Goal: Contribute content: Add original content to the website for others to see

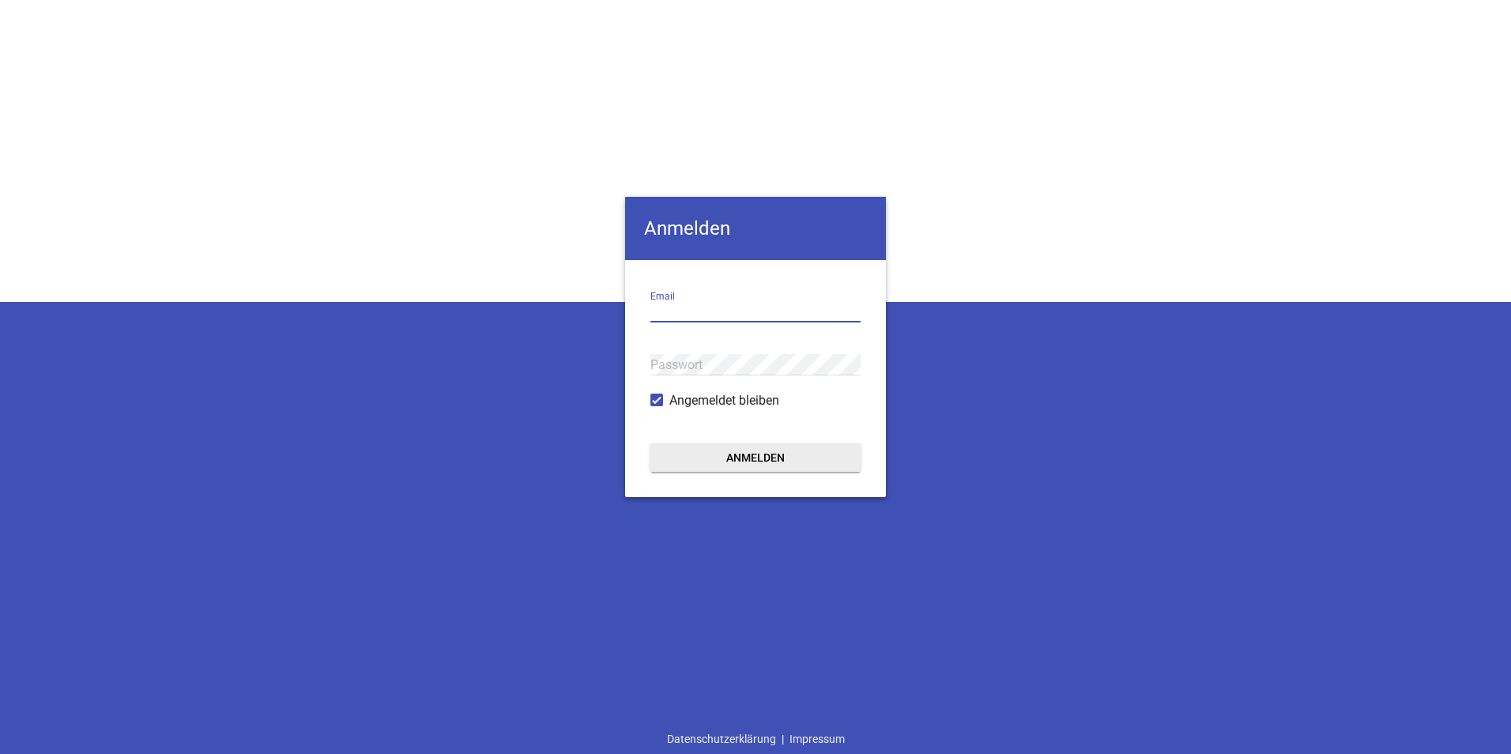
click at [738, 302] on input "email" at bounding box center [755, 311] width 210 height 21
click at [711, 301] on input "email" at bounding box center [755, 311] width 210 height 21
type input "[PERSON_NAME][EMAIL_ADDRESS][DOMAIN_NAME]"
click at [747, 449] on button "Anmelden" at bounding box center [755, 457] width 210 height 28
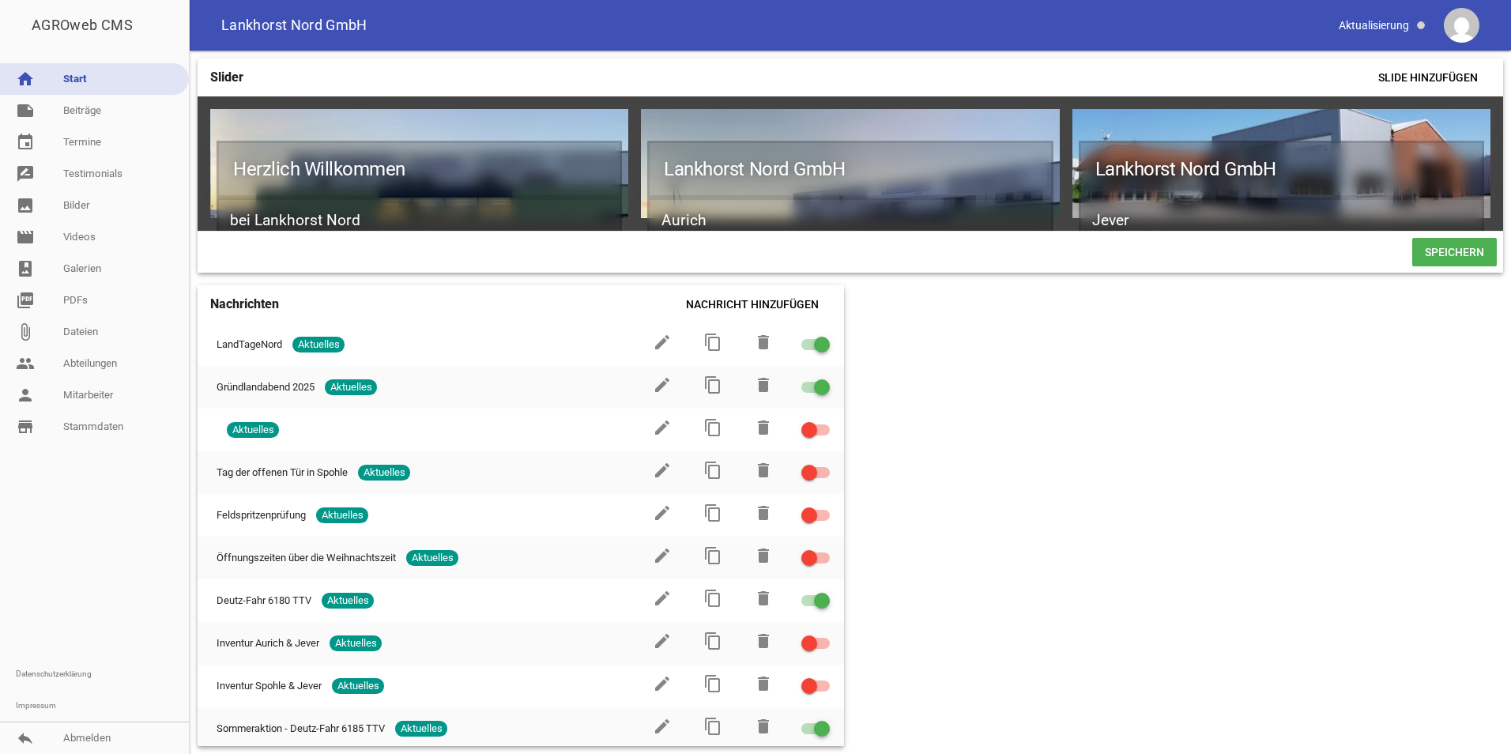
click at [1206, 509] on div "Slider Slide hinzufügen Herzlich Willkommen bei Lankhorst Nord games delete cro…" at bounding box center [850, 402] width 1321 height 703
click at [782, 303] on span "Nachricht hinzufügen" at bounding box center [752, 304] width 158 height 28
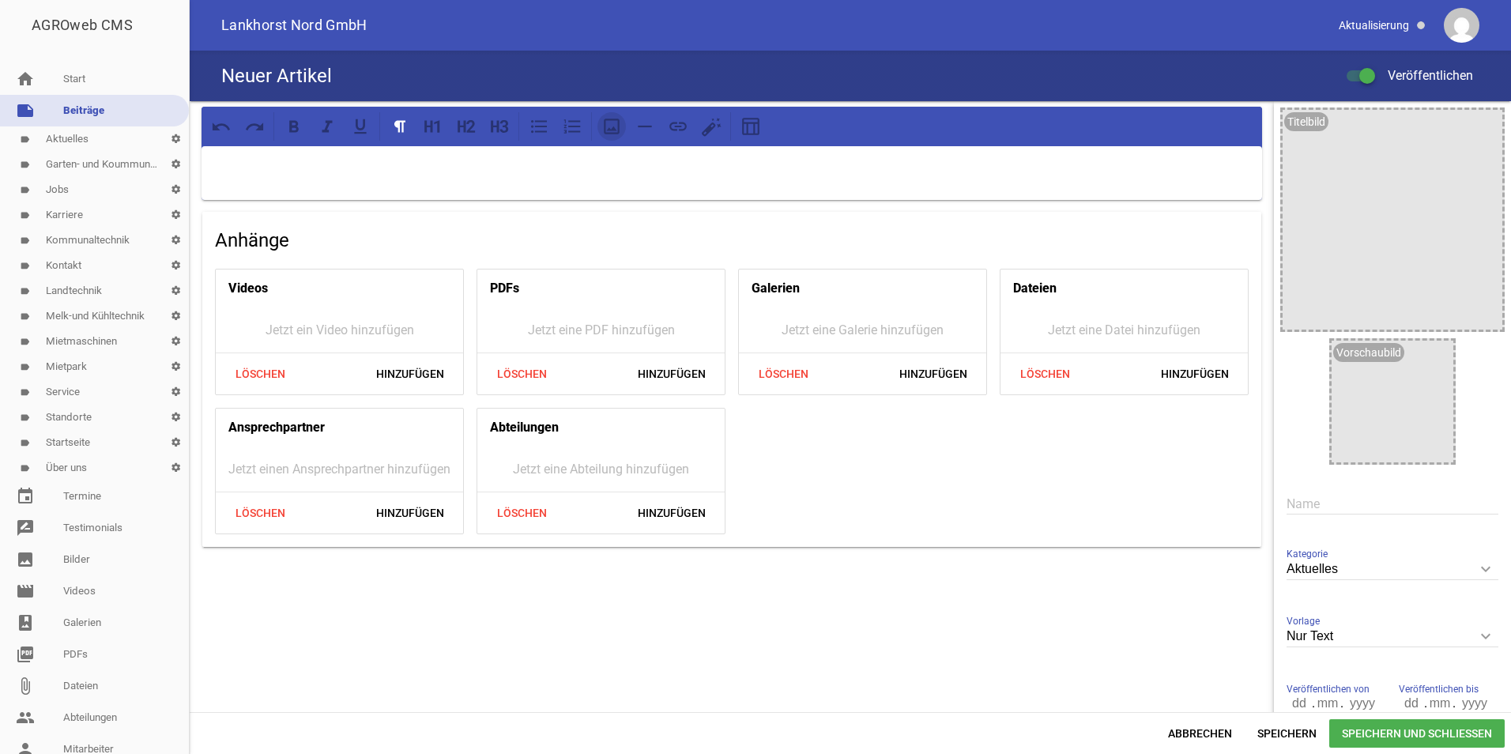
click at [605, 132] on icon at bounding box center [612, 127] width 16 height 16
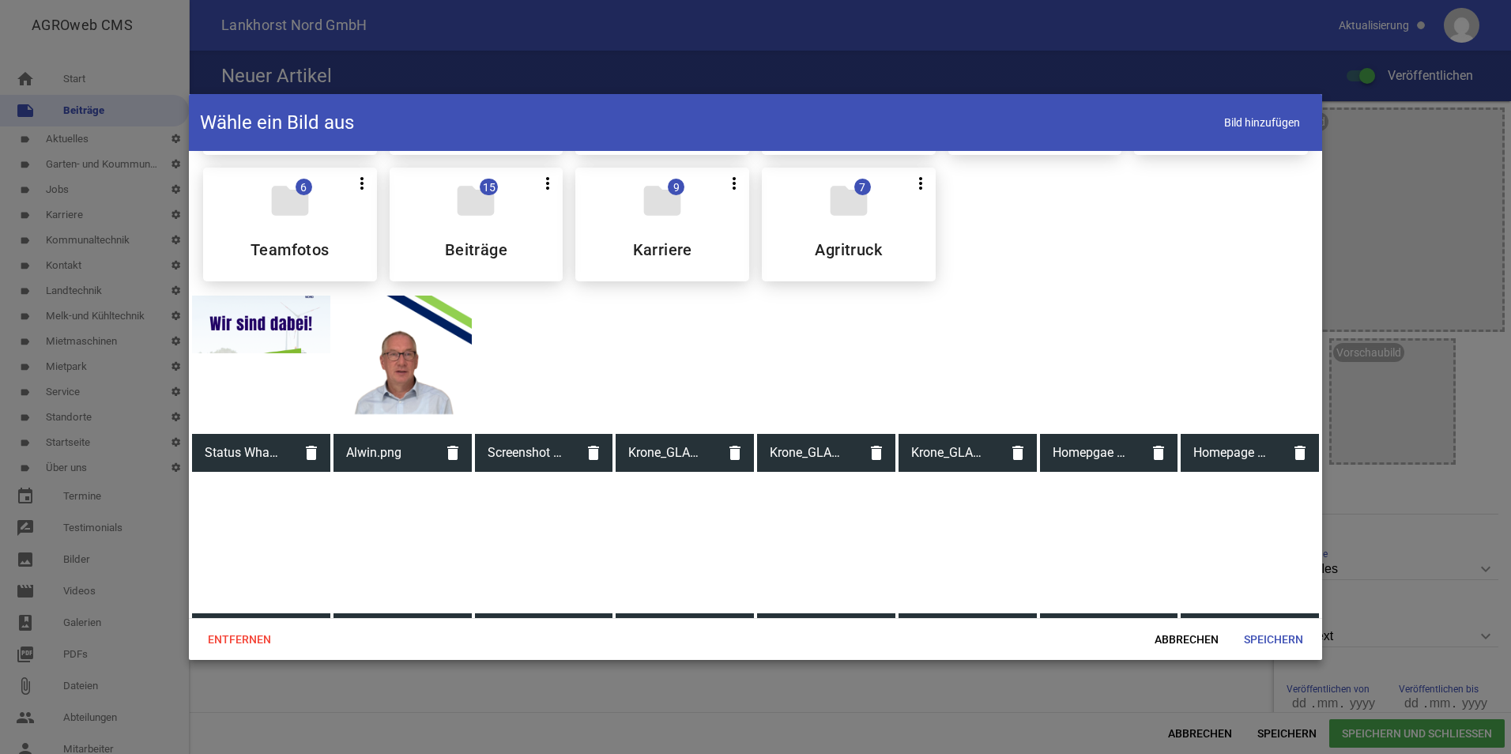
scroll to position [158, 0]
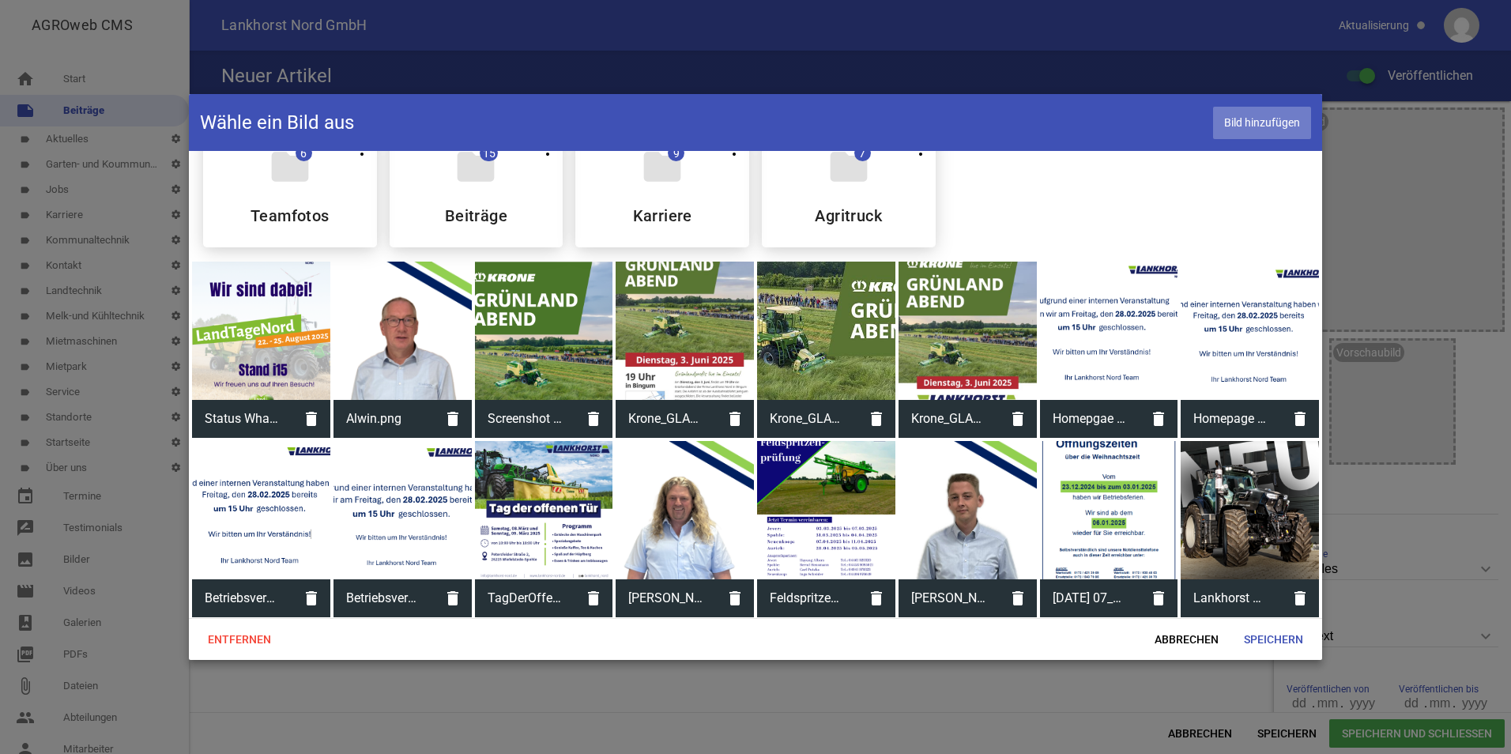
click at [1279, 123] on span "Bild hinzufügen" at bounding box center [1262, 123] width 98 height 32
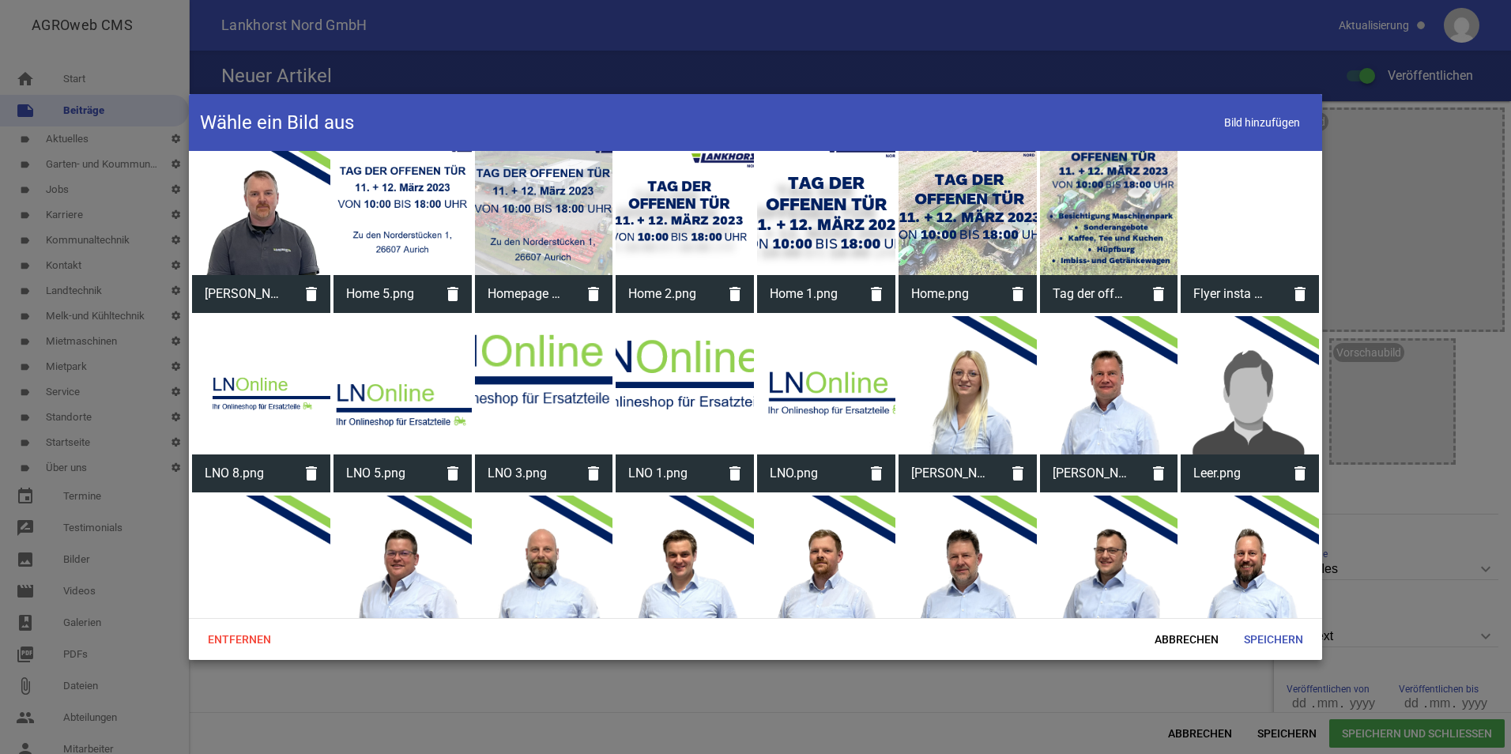
scroll to position [5326, 0]
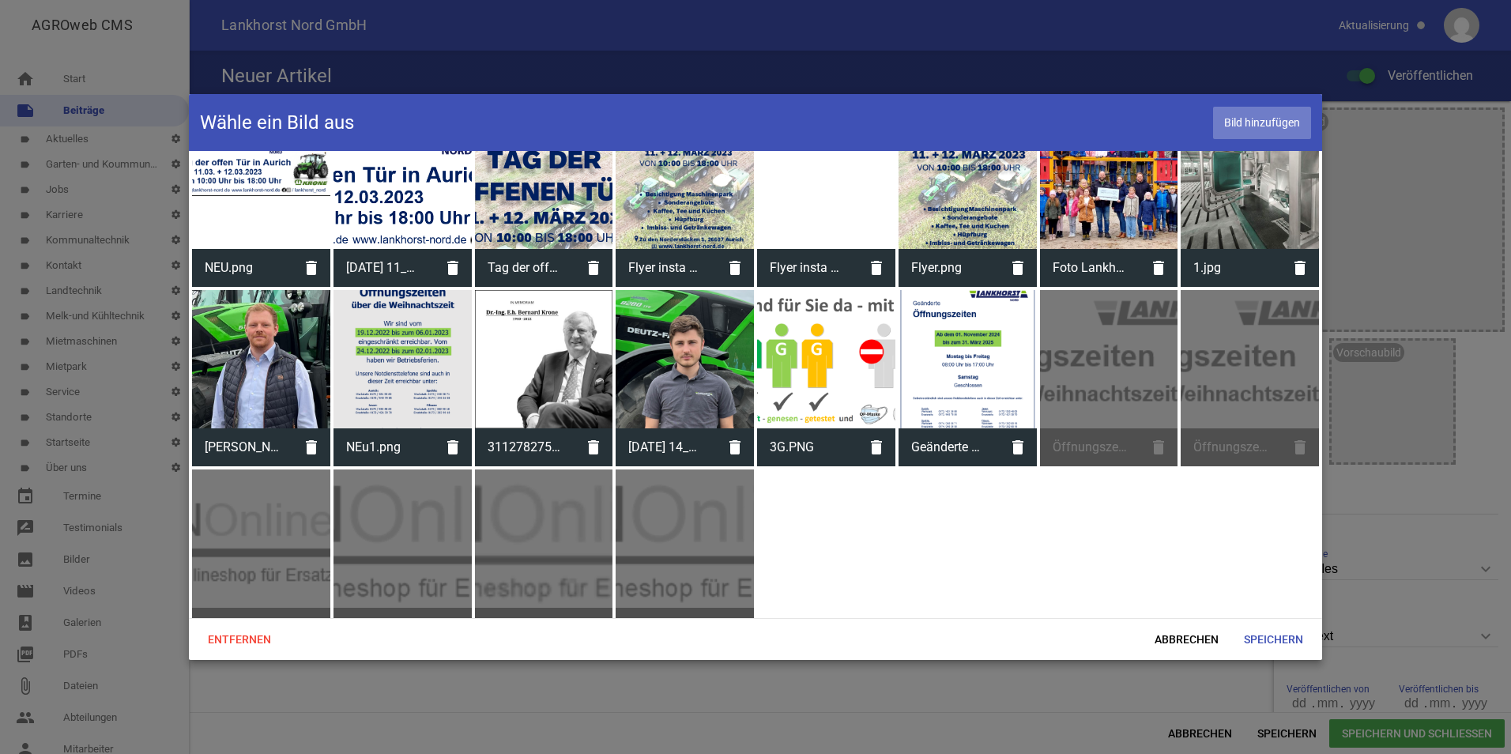
click at [1259, 134] on span "Bild hinzufügen" at bounding box center [1262, 123] width 98 height 32
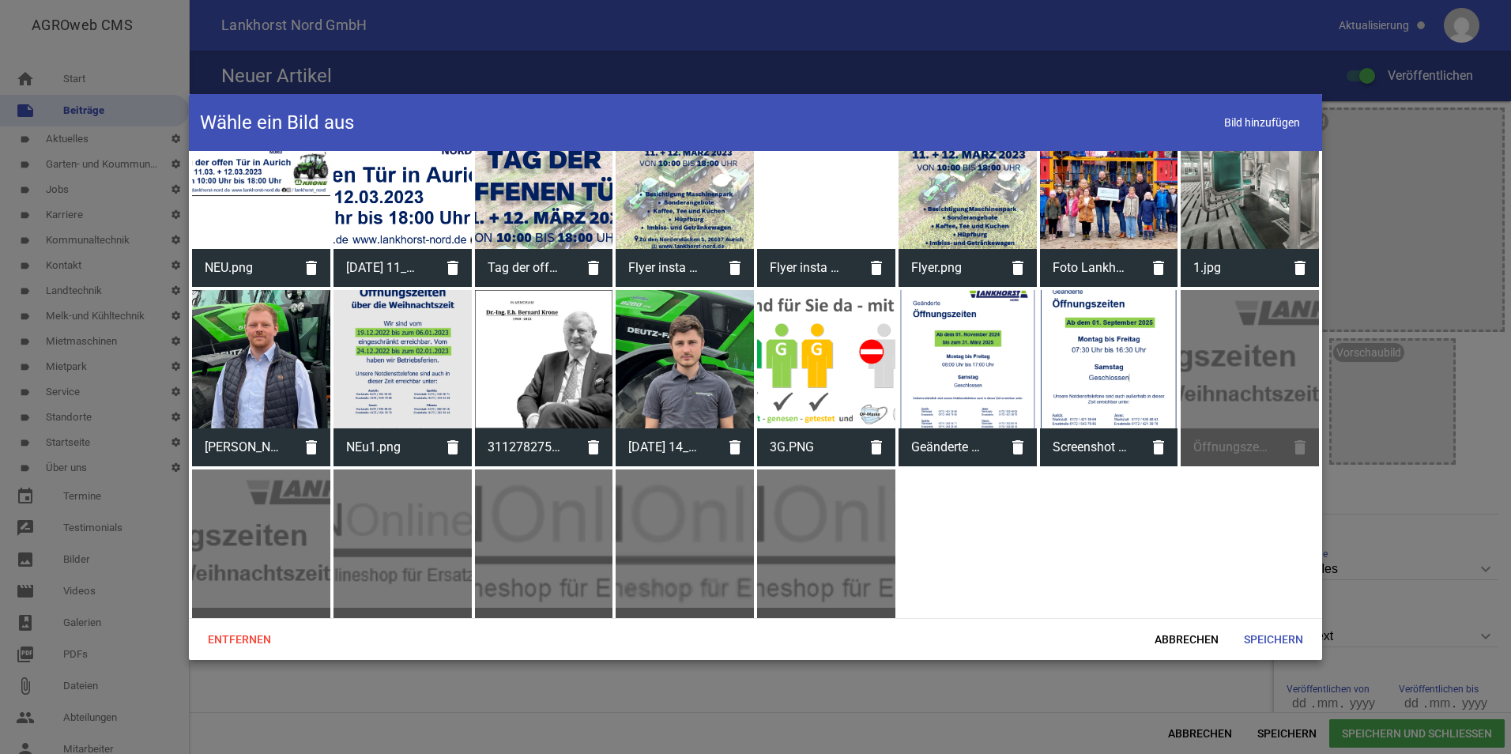
click at [1111, 325] on div at bounding box center [1109, 359] width 138 height 138
click at [1312, 650] on span "Speichern" at bounding box center [1273, 639] width 85 height 28
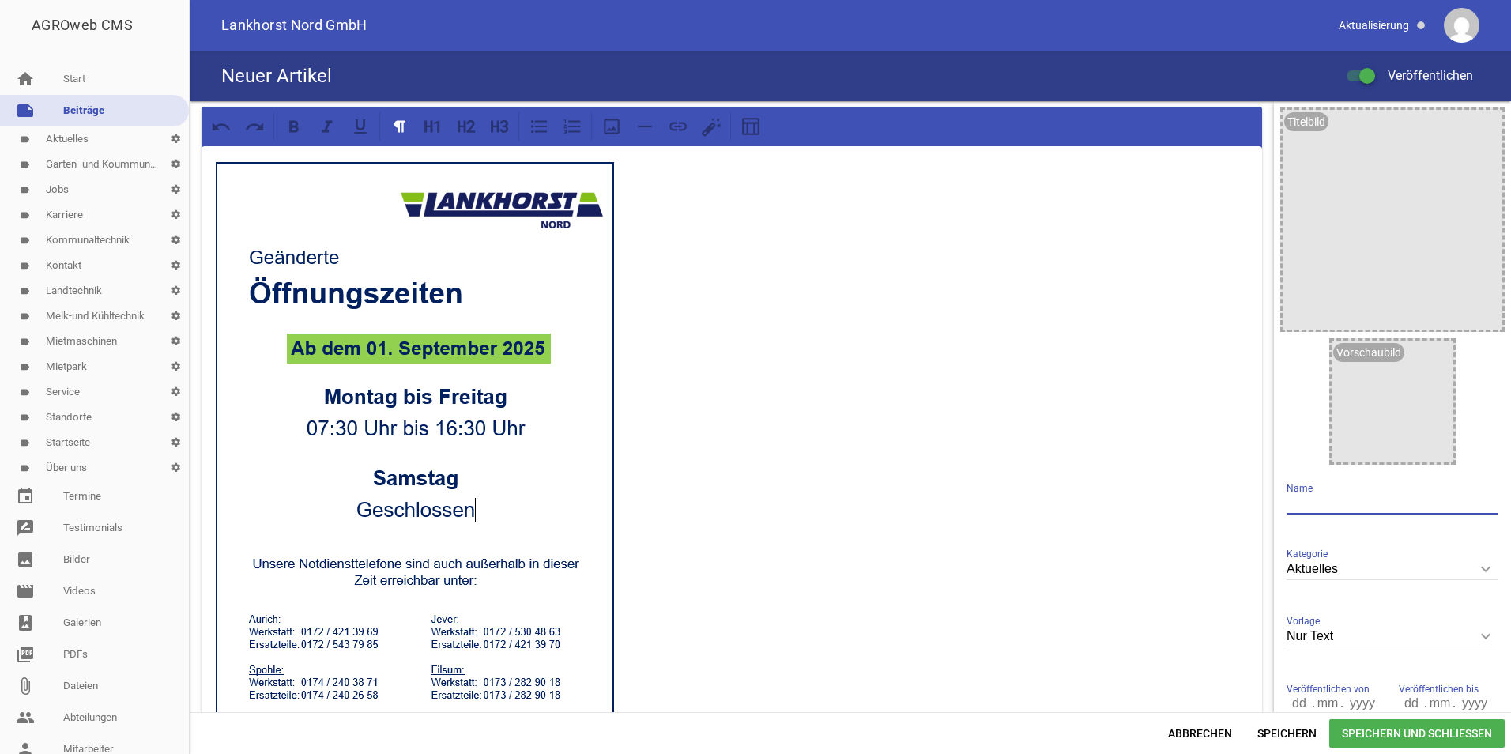
click at [1340, 506] on input "text" at bounding box center [1392, 503] width 212 height 21
type input "Geänderte Öffnungszeiten"
click at [210, 164] on div at bounding box center [731, 461] width 1060 height 631
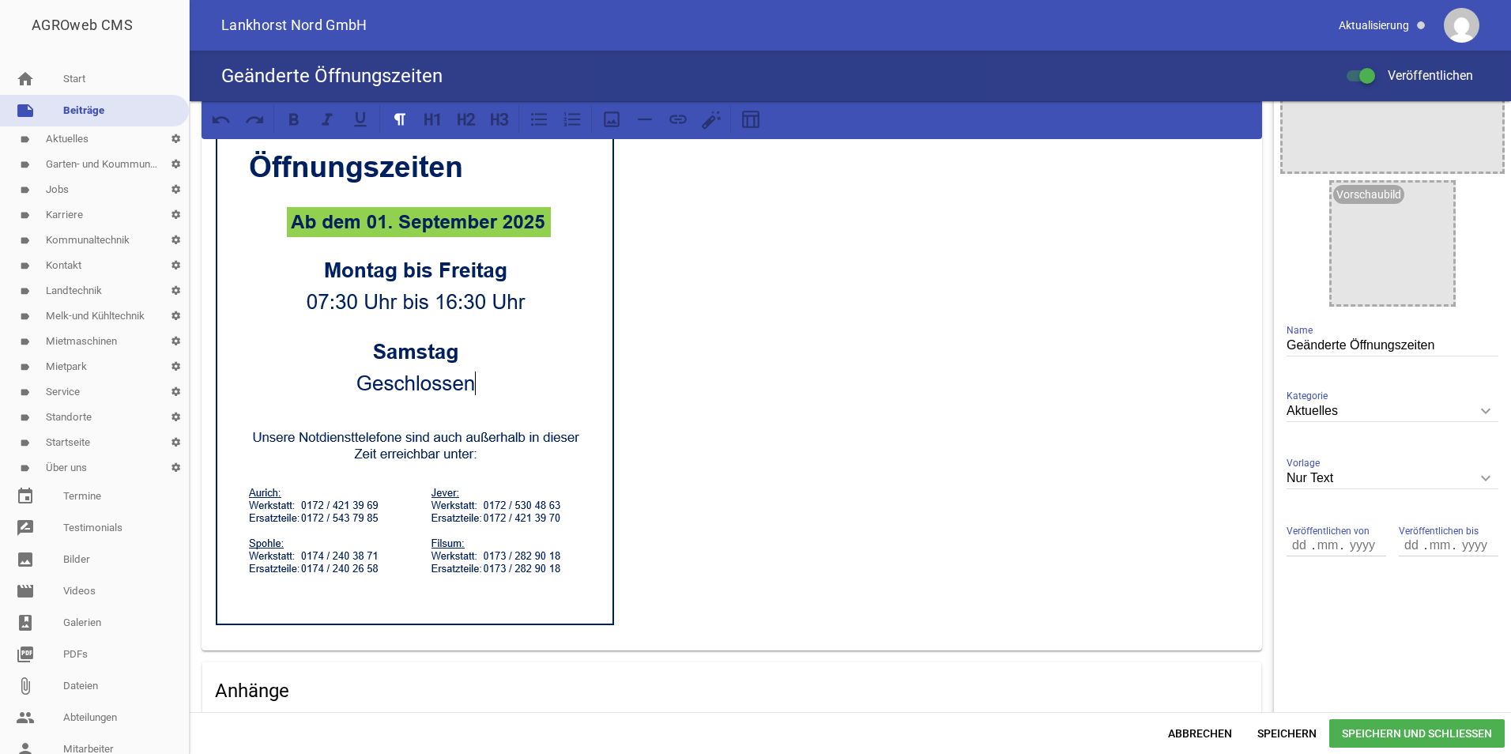
scroll to position [0, 0]
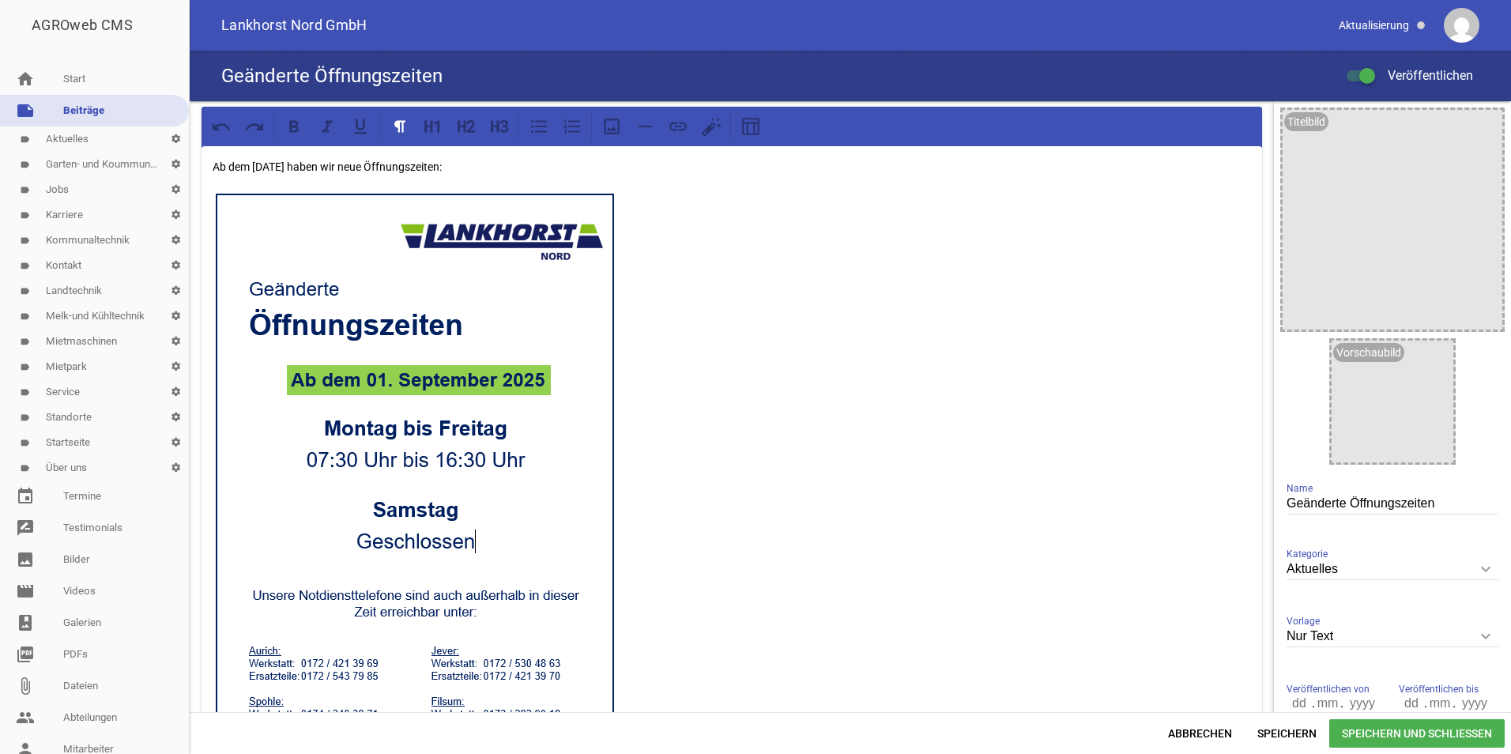
click at [1403, 722] on span "Speichern und Schließen" at bounding box center [1416, 733] width 175 height 28
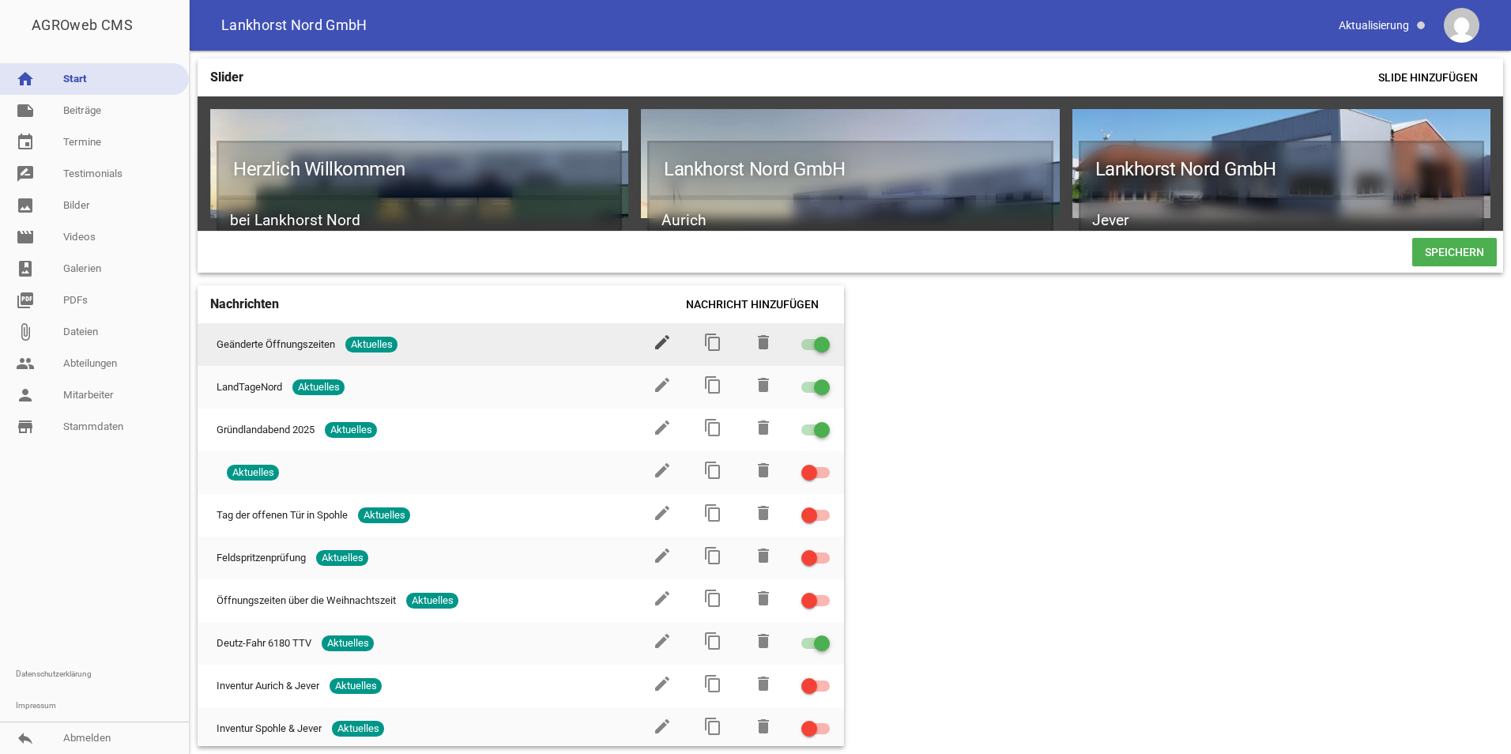
click at [660, 346] on icon "edit" at bounding box center [662, 342] width 19 height 19
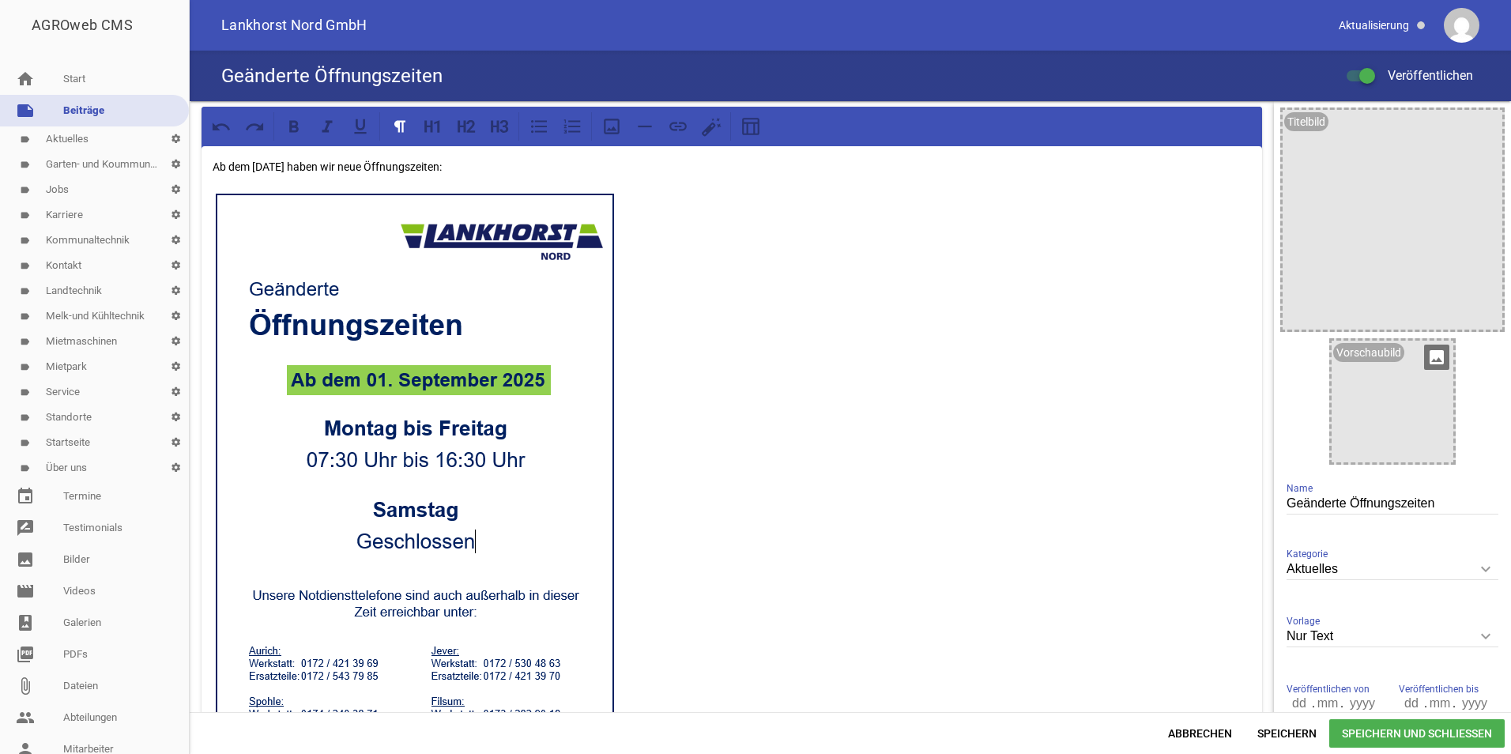
click at [1431, 352] on icon "image" at bounding box center [1436, 357] width 25 height 25
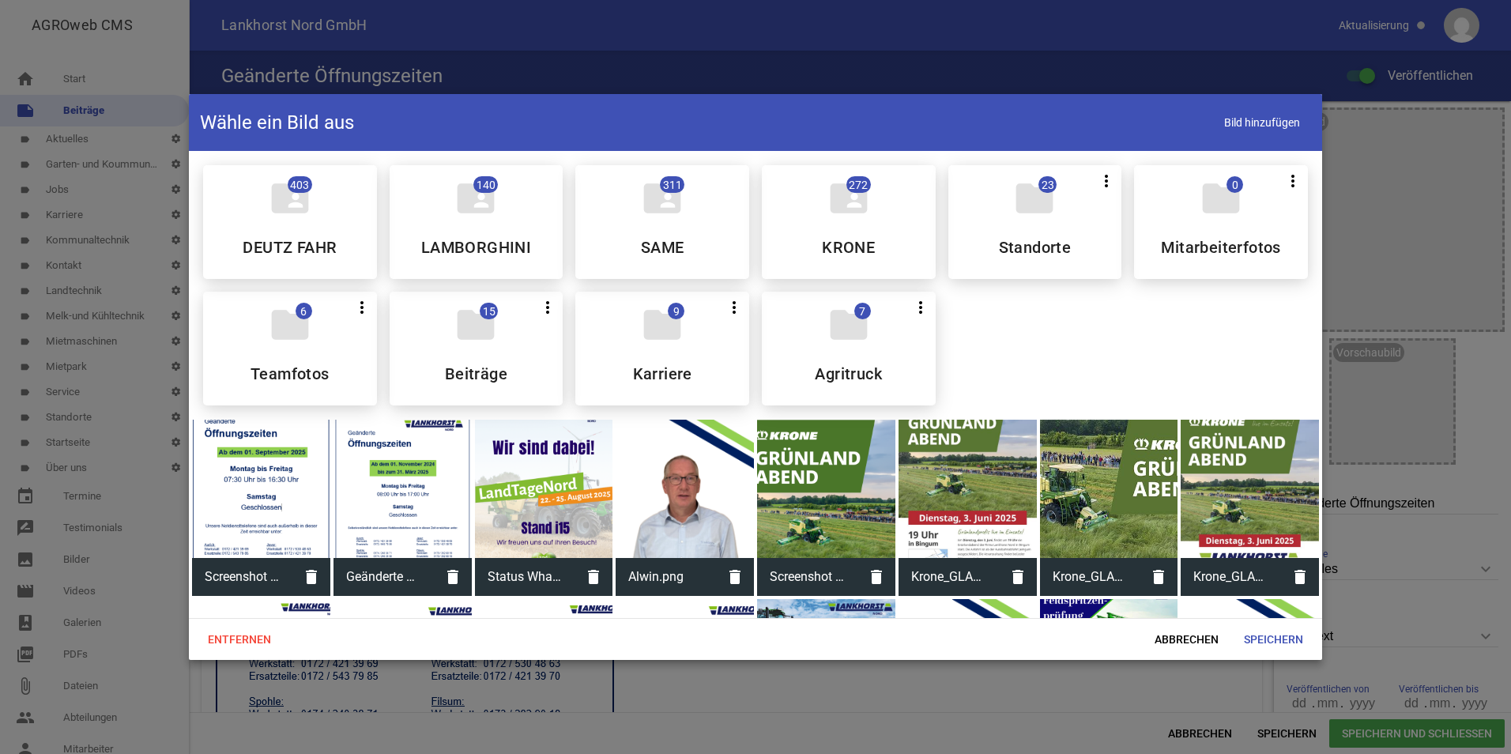
click at [295, 485] on div at bounding box center [261, 489] width 138 height 138
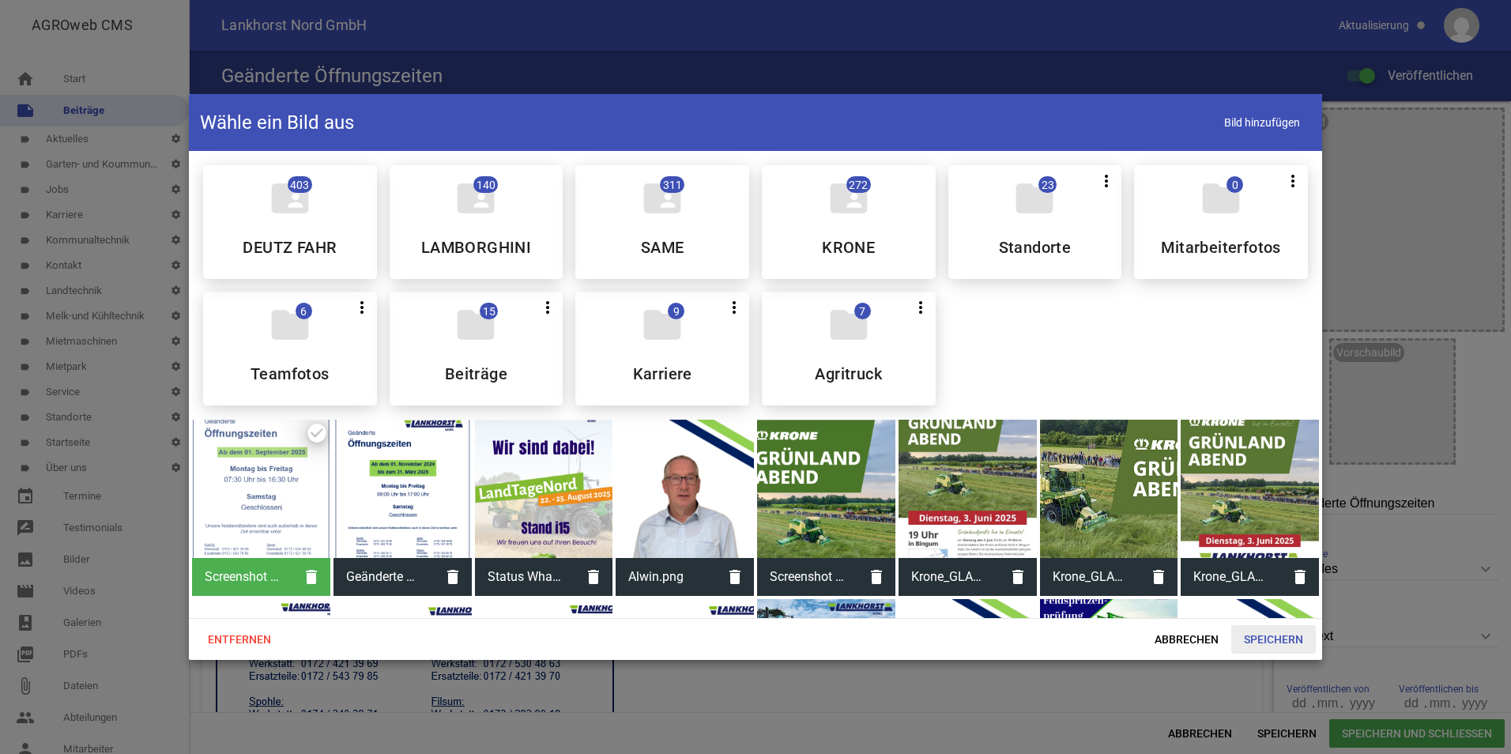
click at [1262, 641] on span "Speichern" at bounding box center [1273, 639] width 85 height 28
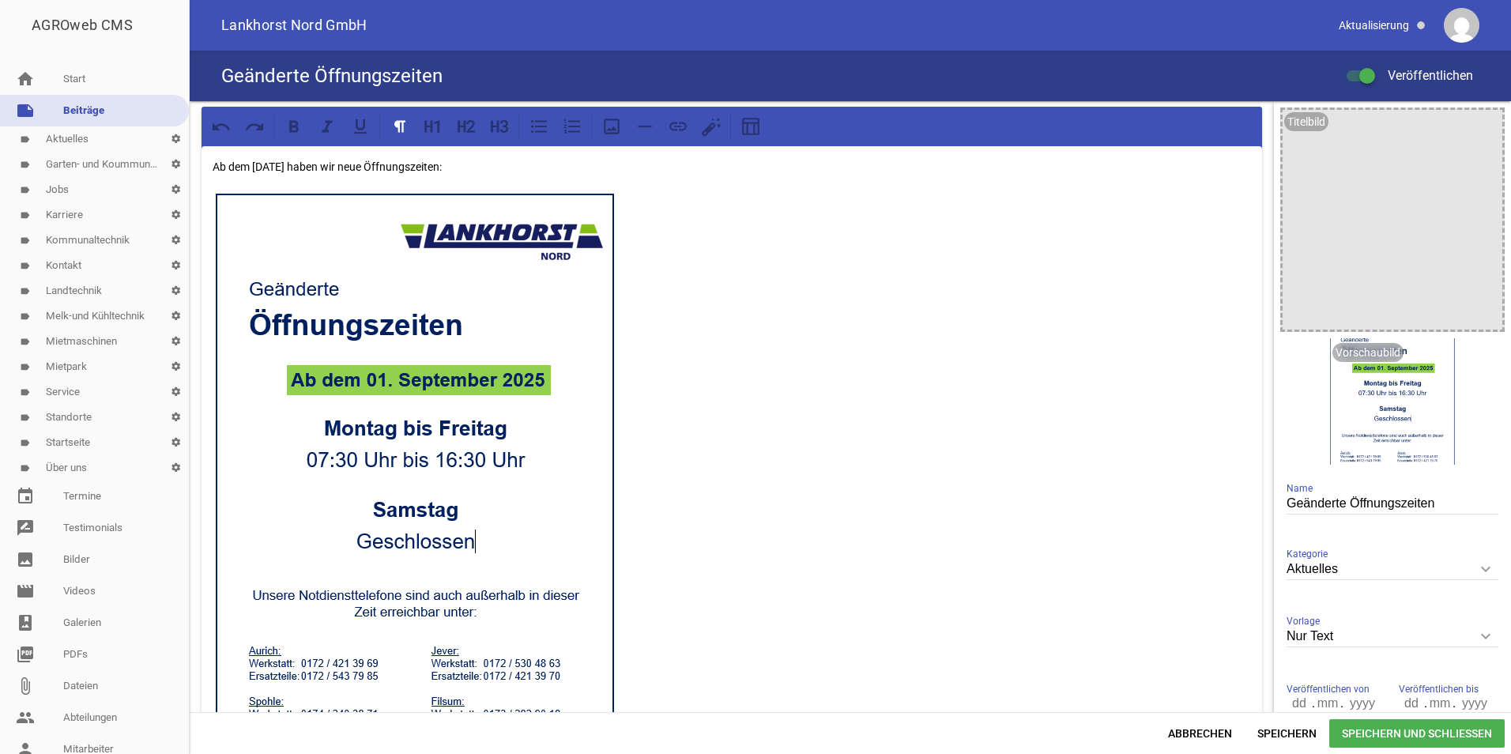
click at [1436, 733] on span "Speichern und Schließen" at bounding box center [1416, 733] width 175 height 28
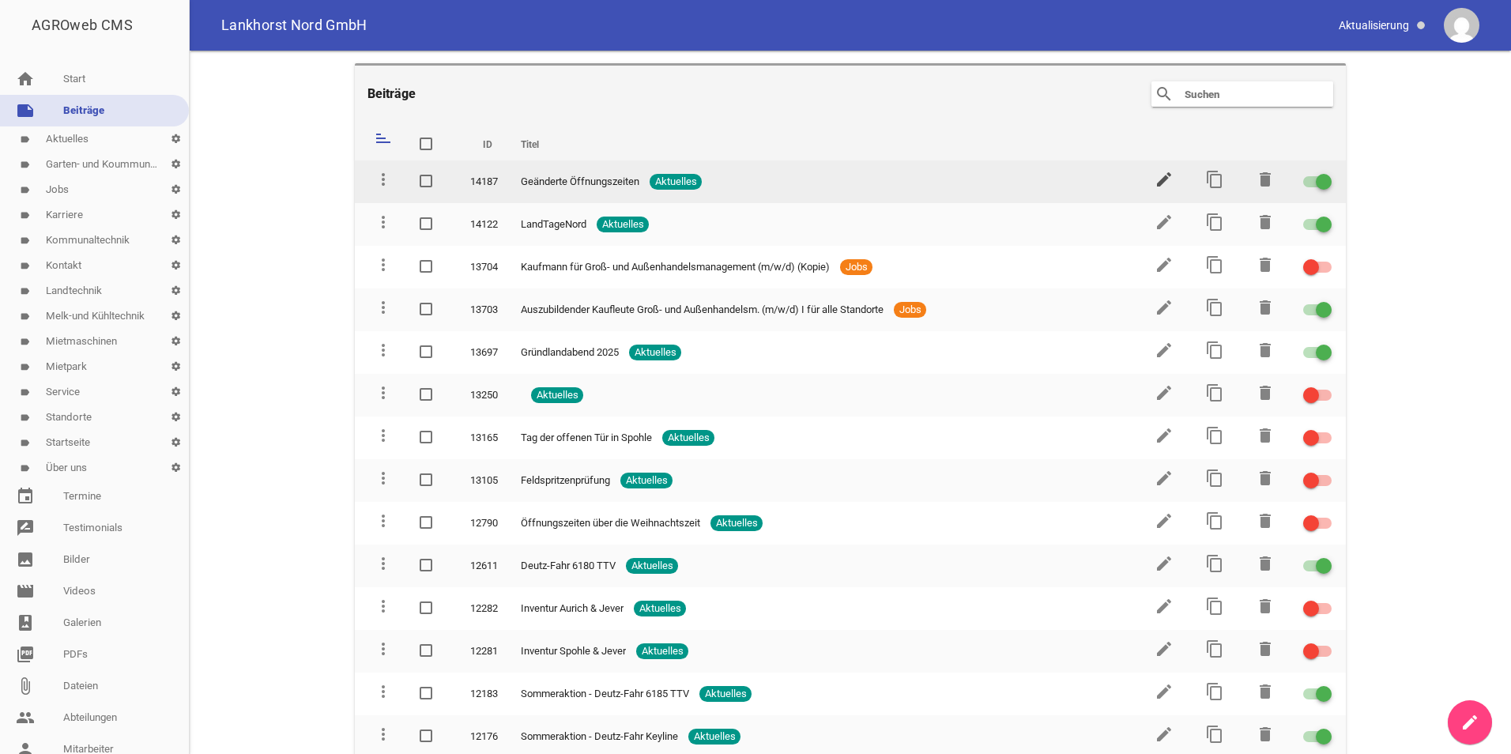
click at [1157, 177] on icon "edit" at bounding box center [1163, 179] width 19 height 19
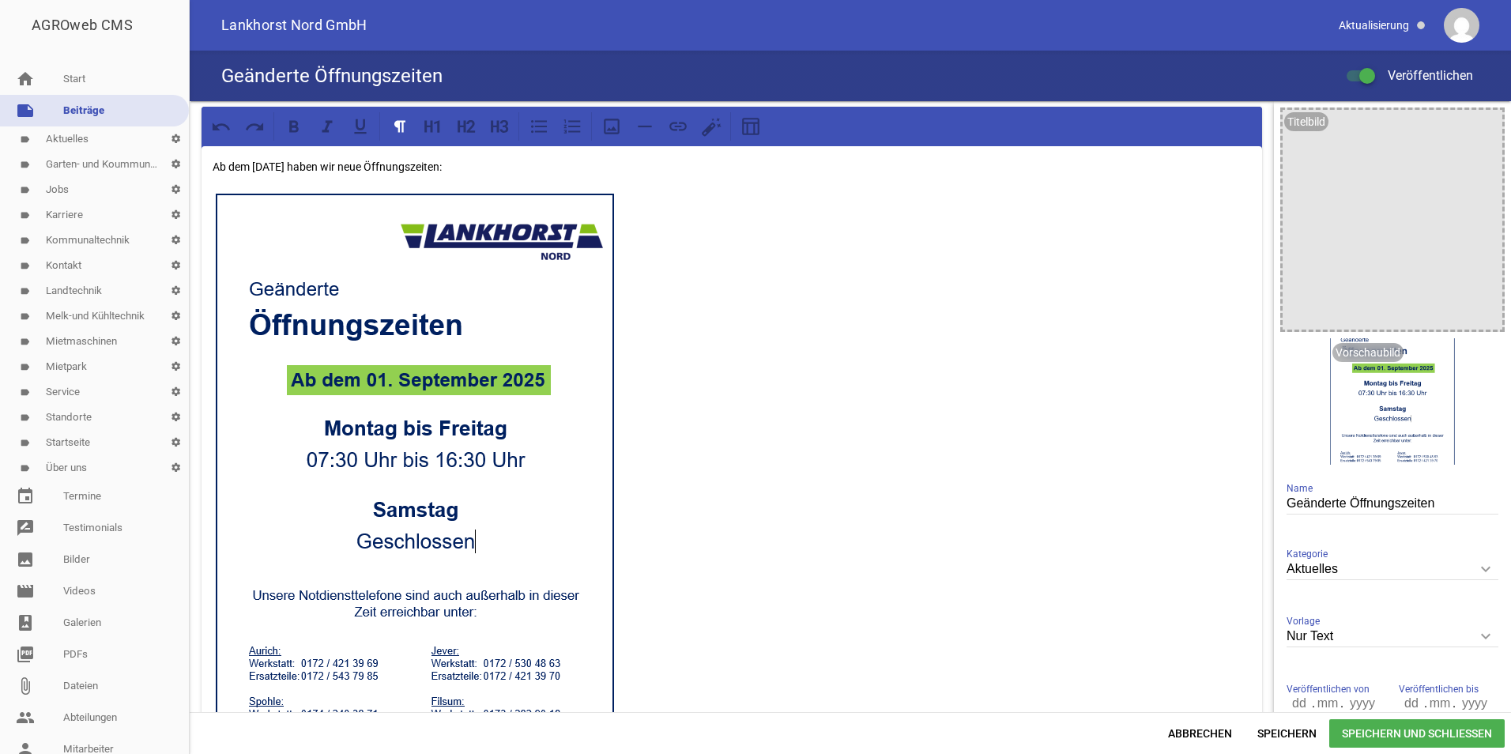
click at [707, 420] on p at bounding box center [732, 487] width 1038 height 596
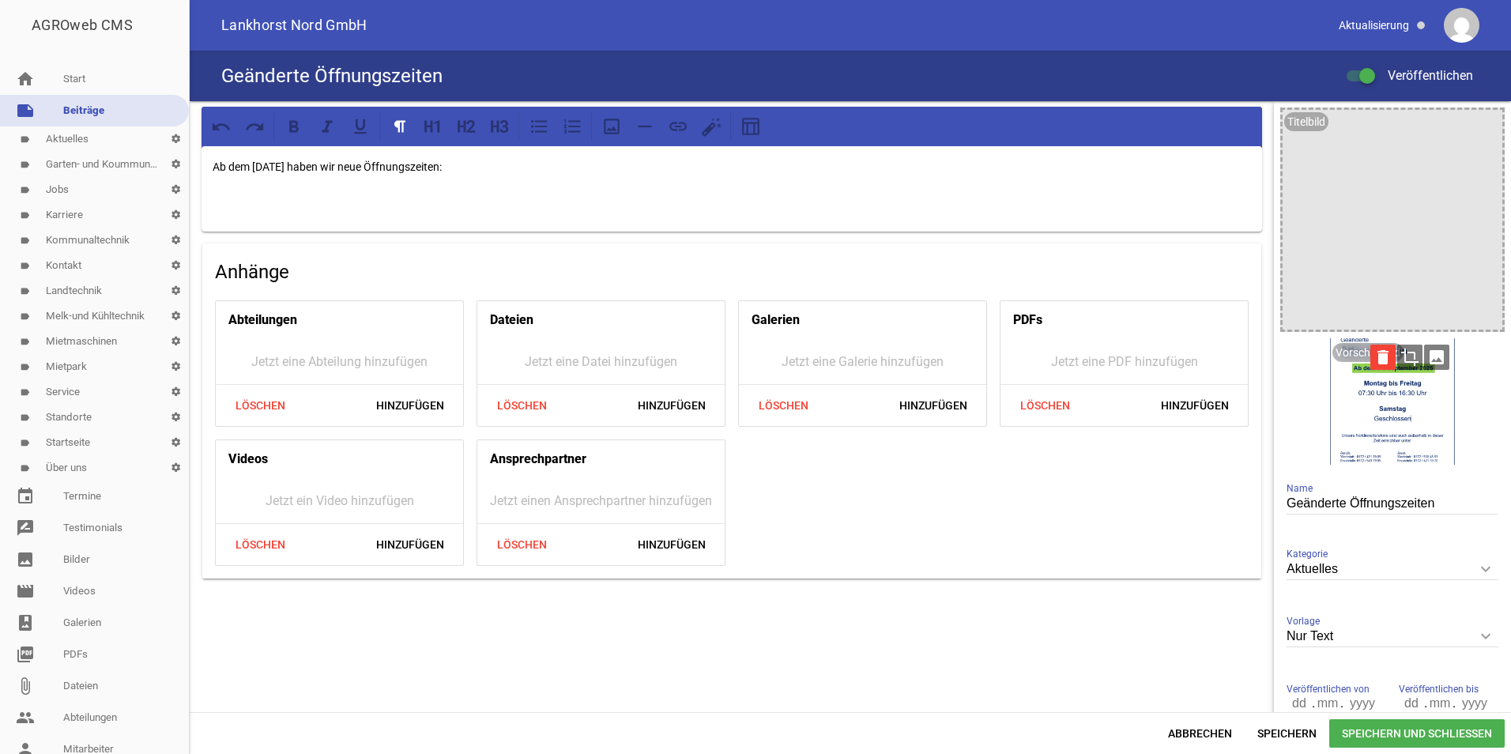
click at [1373, 354] on icon "delete" at bounding box center [1382, 357] width 25 height 25
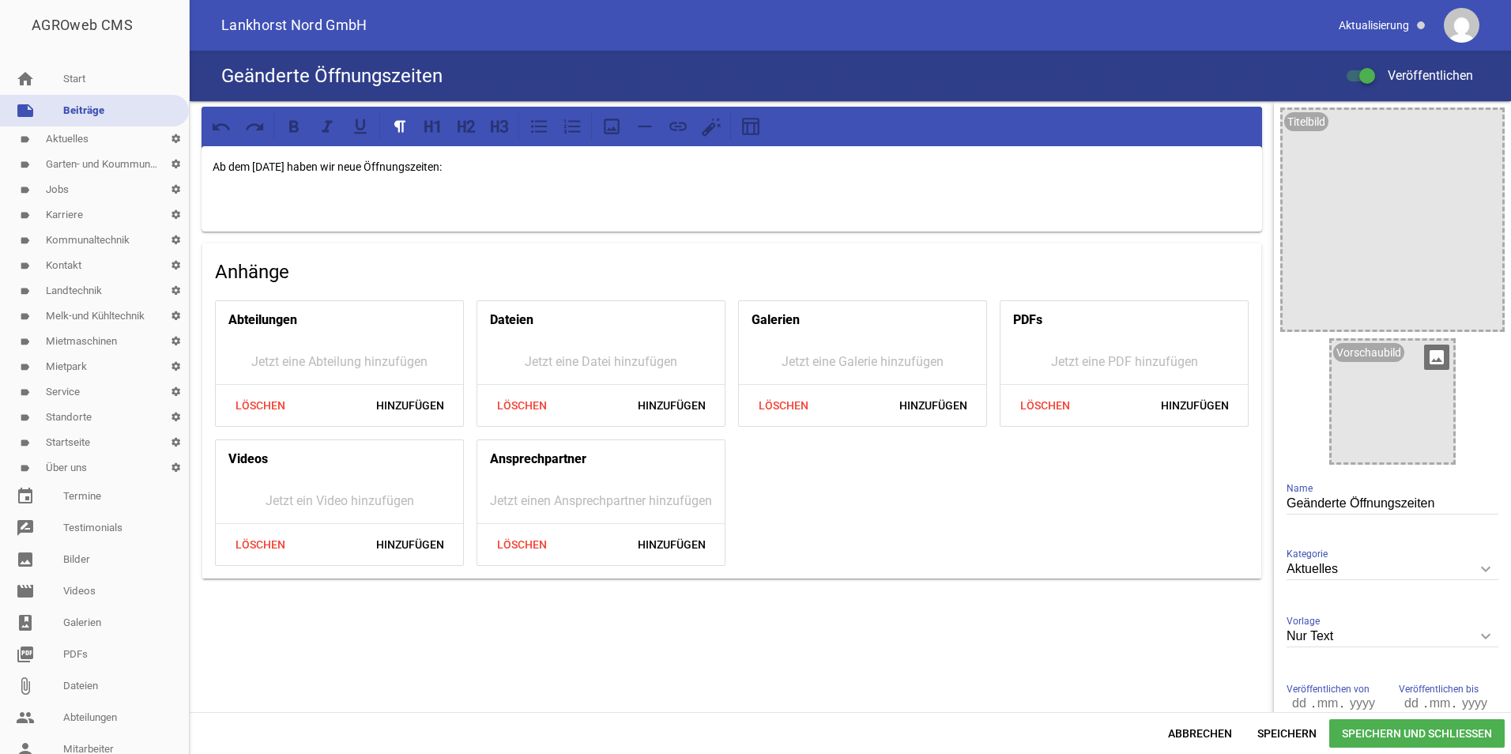
drag, startPoint x: 1422, startPoint y: 357, endPoint x: 1439, endPoint y: 390, distance: 36.8
click at [1424, 357] on icon "image" at bounding box center [1436, 357] width 25 height 25
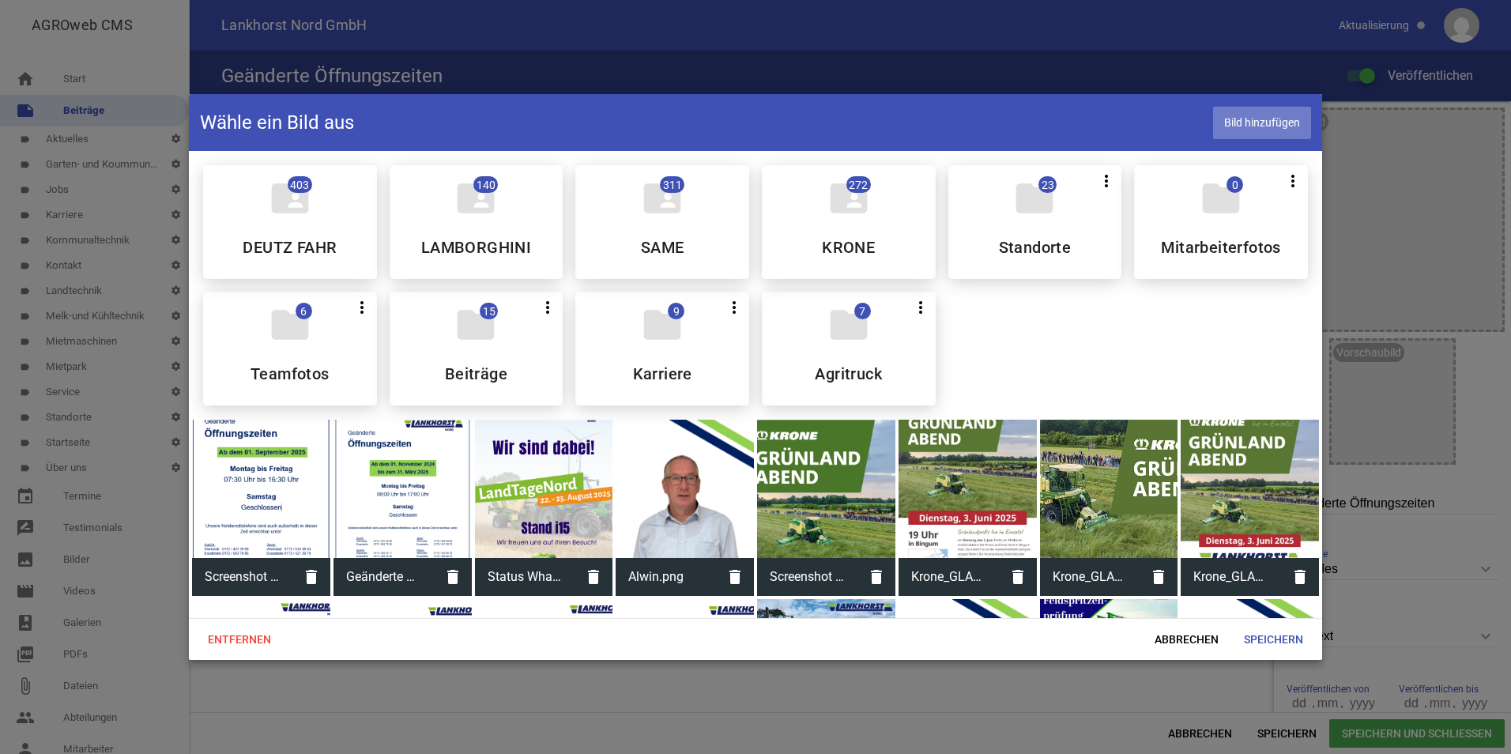
click at [1298, 128] on span "Bild hinzufügen" at bounding box center [1262, 123] width 98 height 32
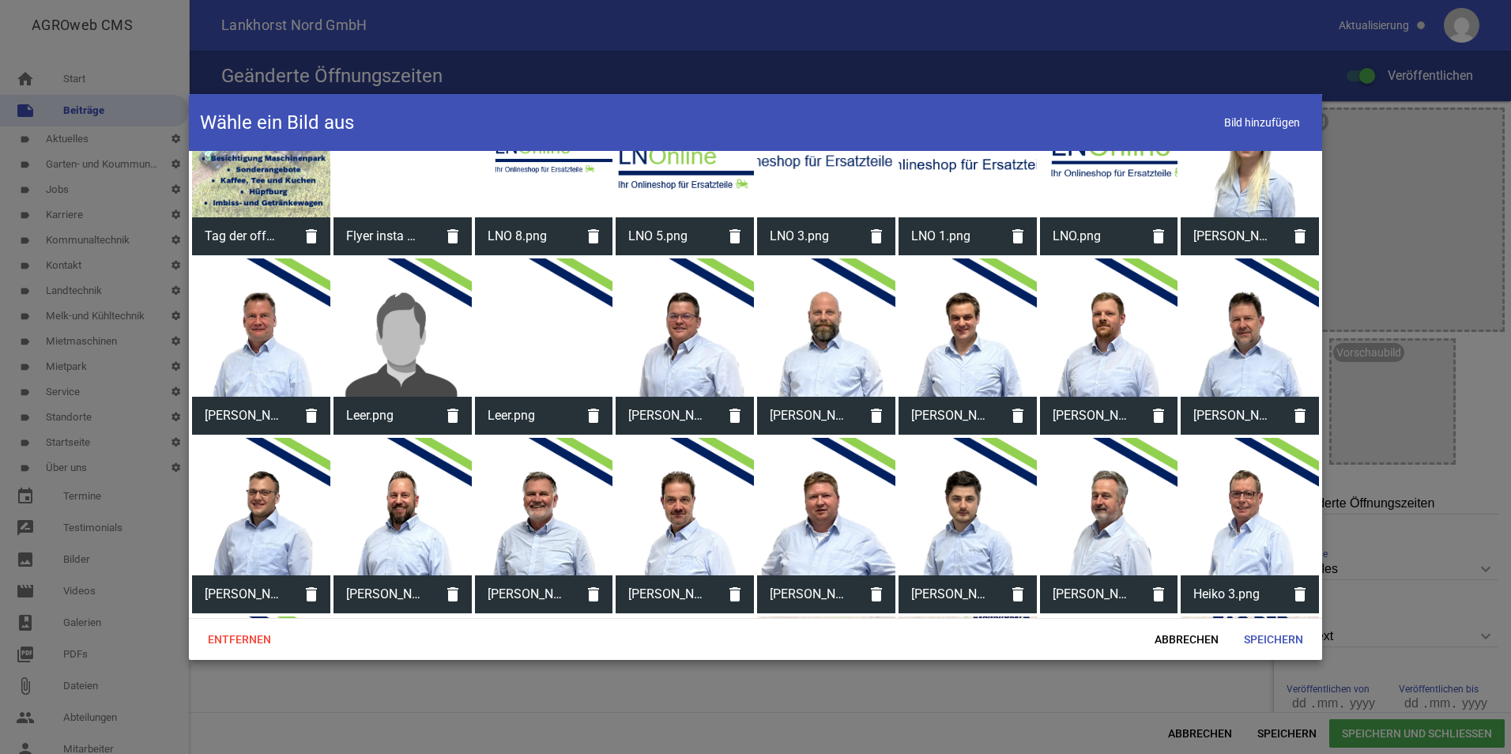
scroll to position [5326, 0]
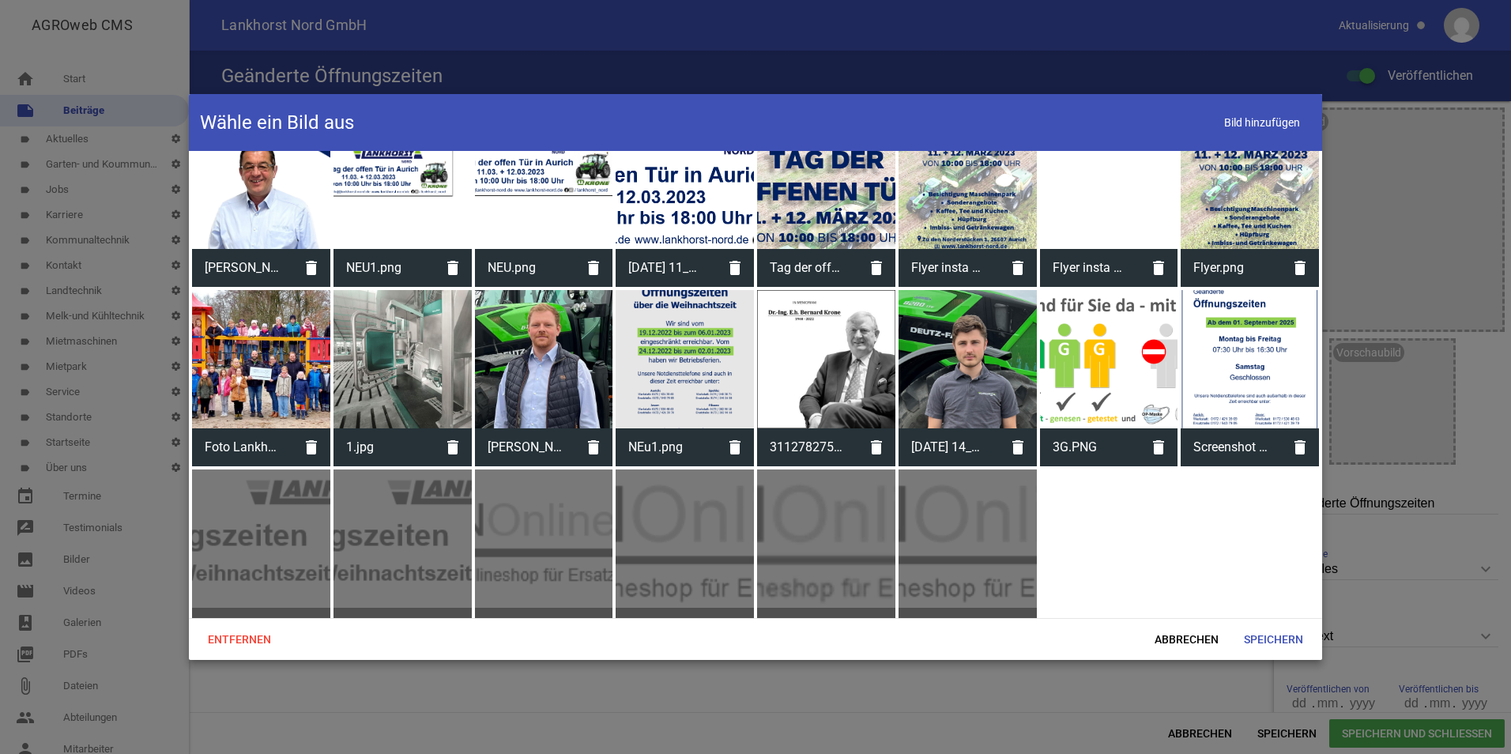
click at [1235, 337] on div at bounding box center [1250, 359] width 138 height 138
click at [1252, 625] on span "Speichern" at bounding box center [1273, 639] width 85 height 28
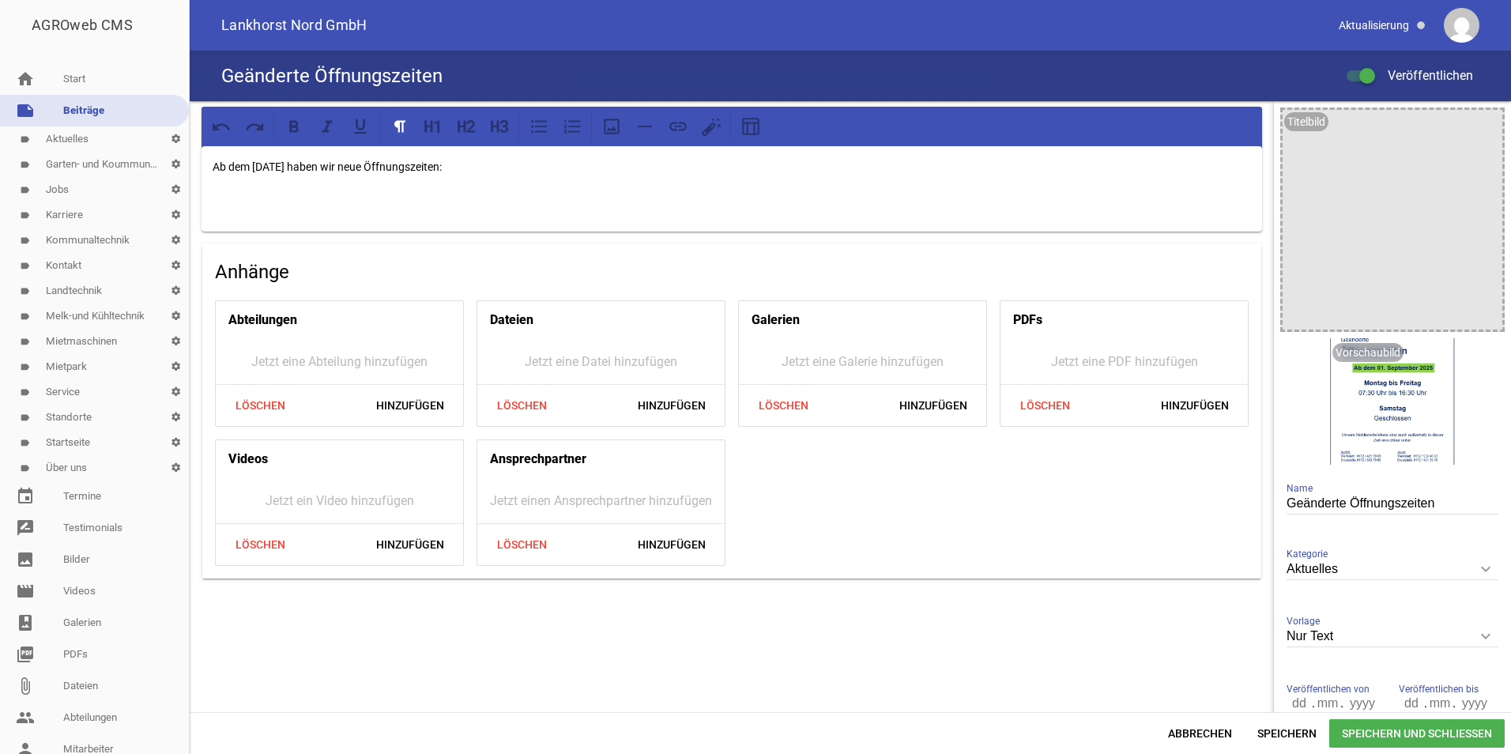
click at [333, 194] on p at bounding box center [732, 198] width 1038 height 19
click at [609, 124] on icon at bounding box center [611, 126] width 21 height 21
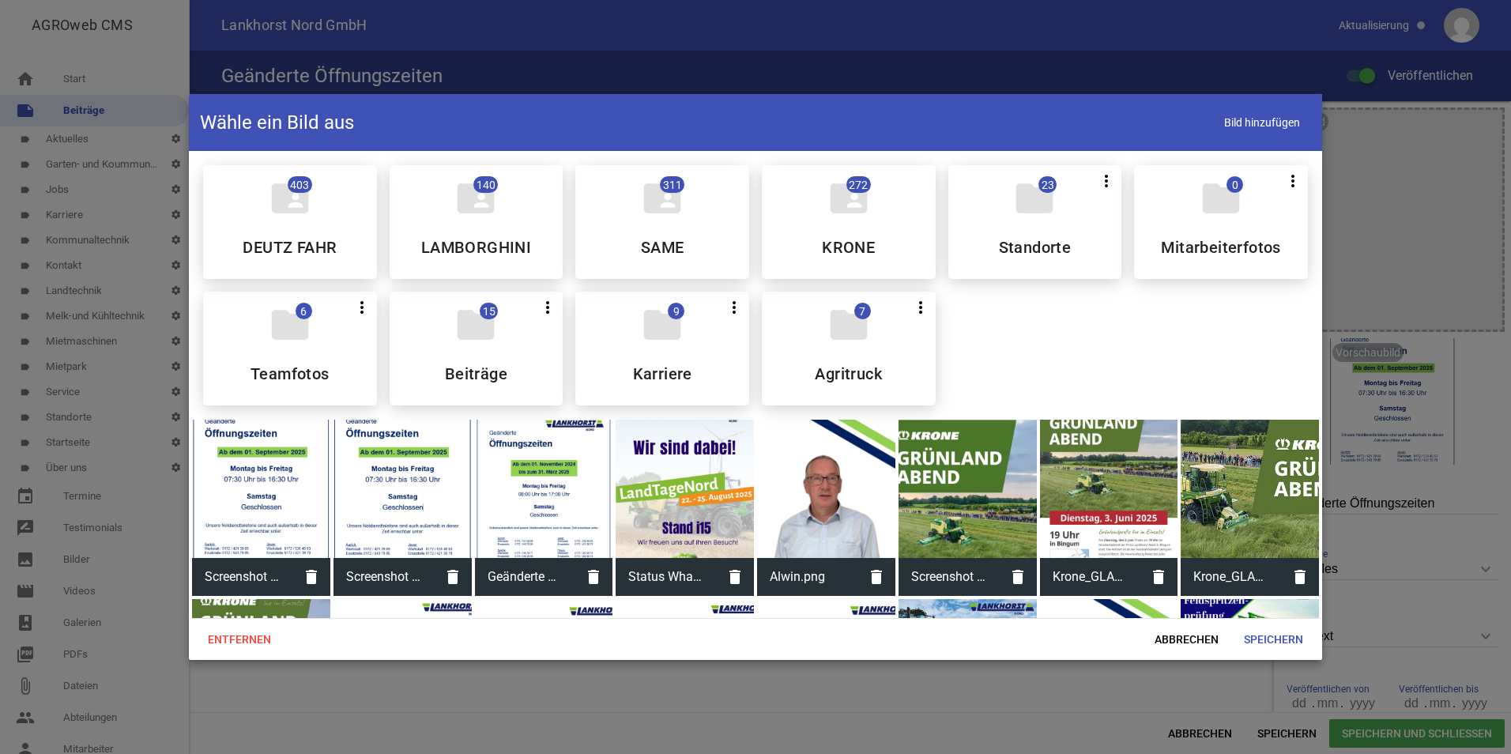
click at [235, 510] on div at bounding box center [261, 489] width 138 height 138
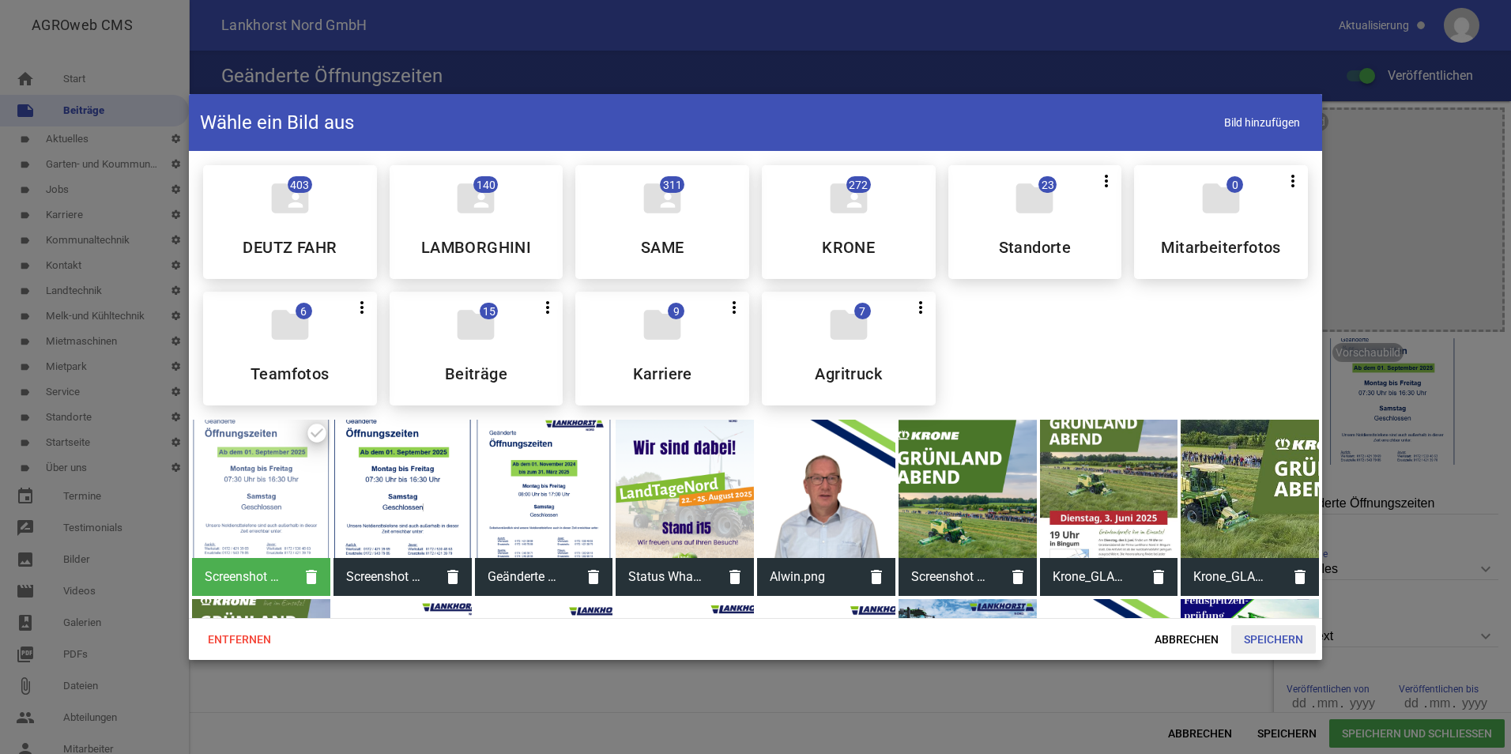
click at [1297, 646] on span "Speichern" at bounding box center [1273, 639] width 85 height 28
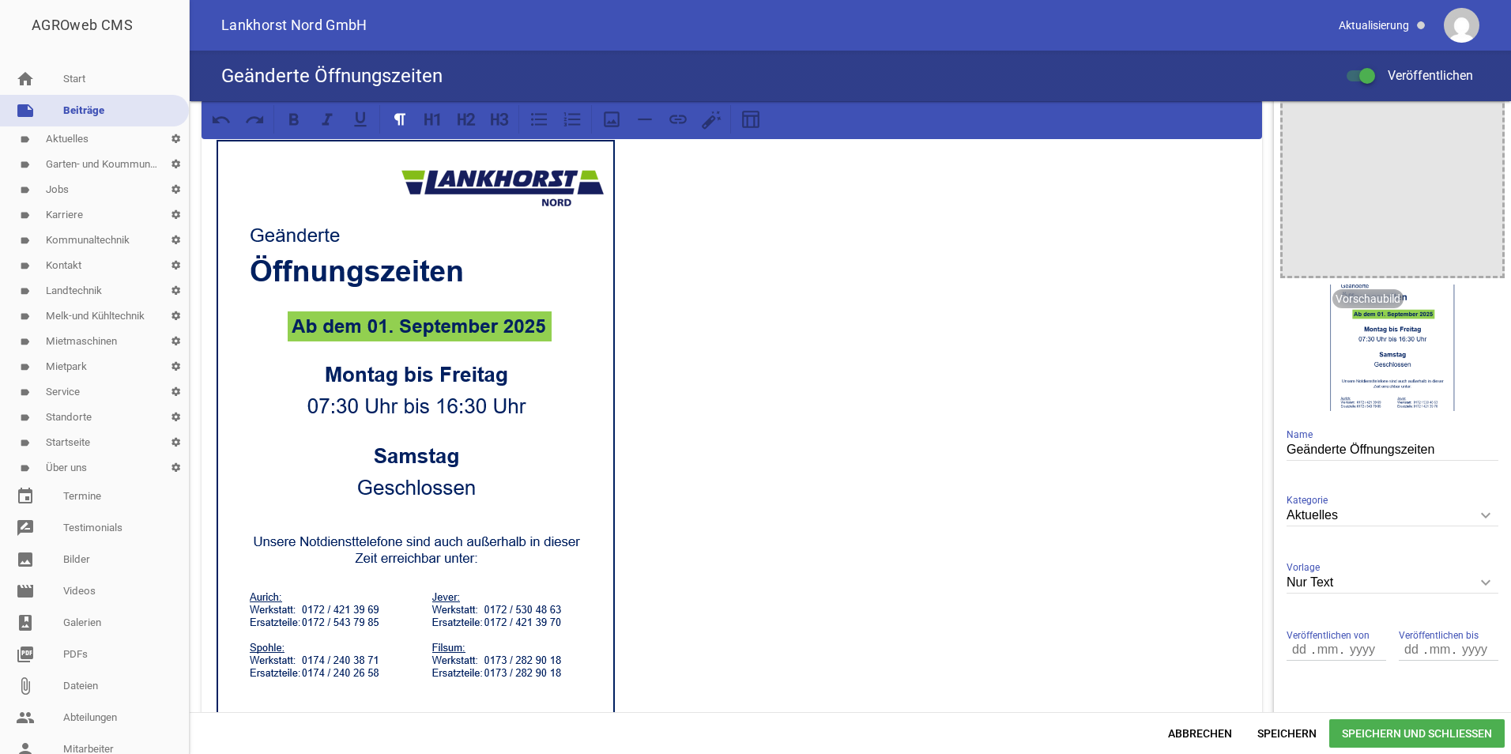
scroll to position [79, 0]
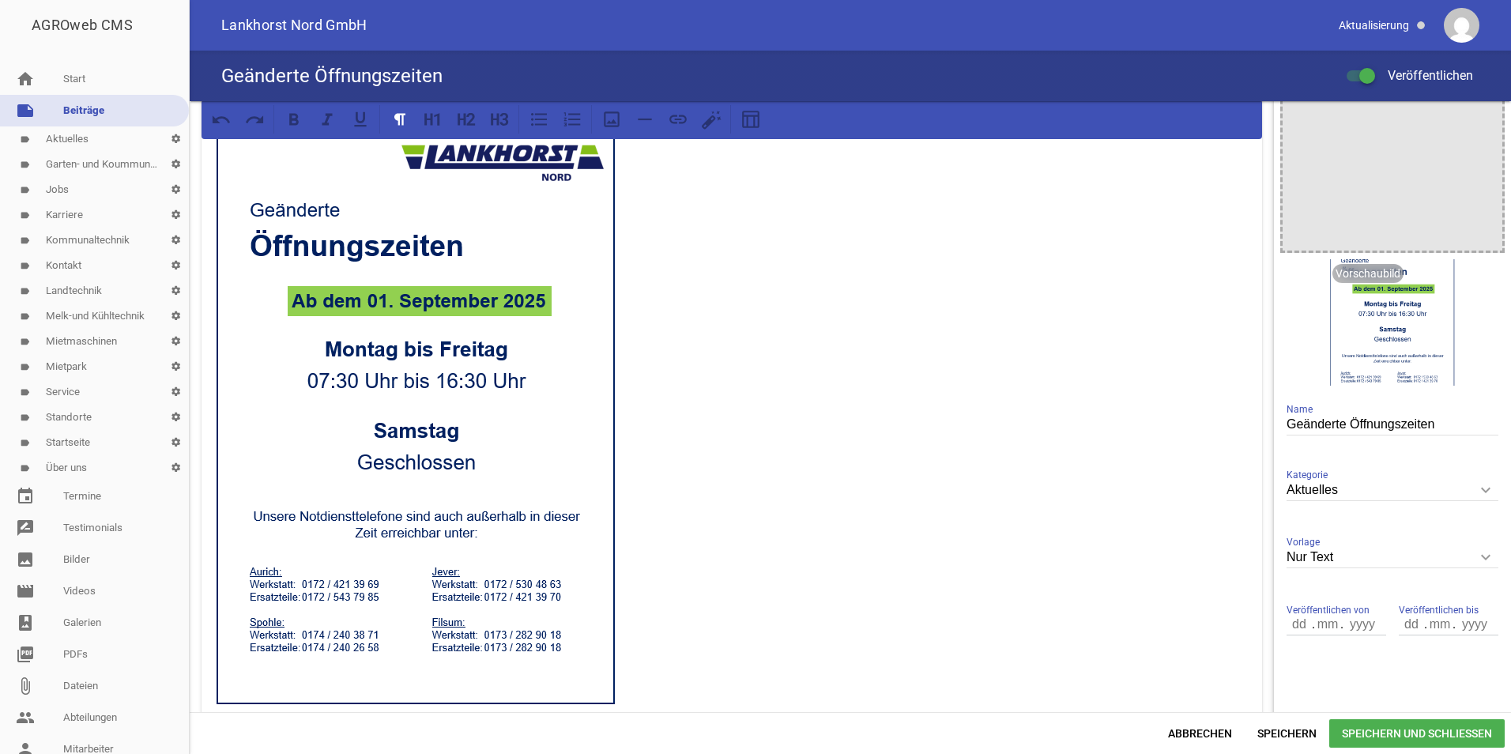
click at [1401, 737] on span "Speichern und Schließen" at bounding box center [1416, 733] width 175 height 28
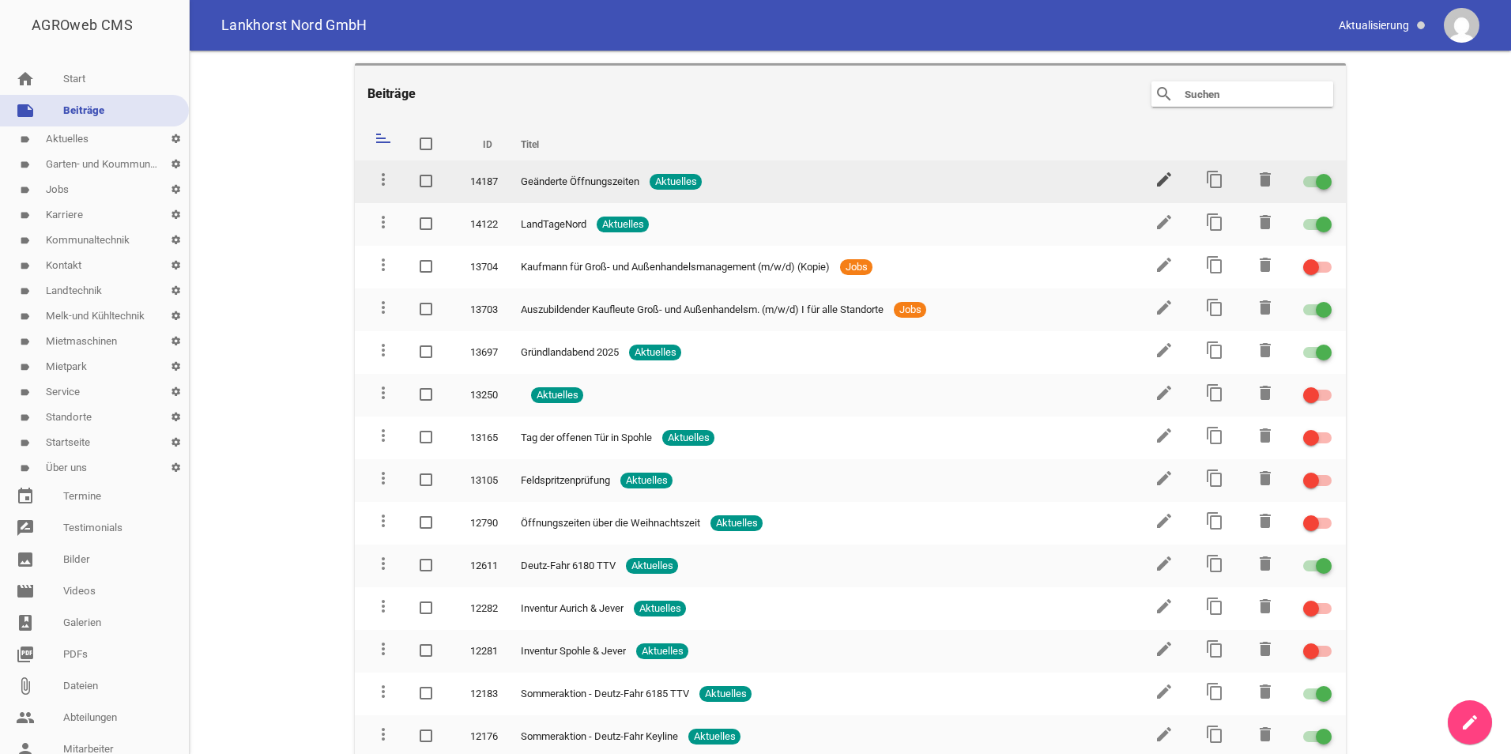
click at [1156, 175] on icon "edit" at bounding box center [1163, 179] width 19 height 19
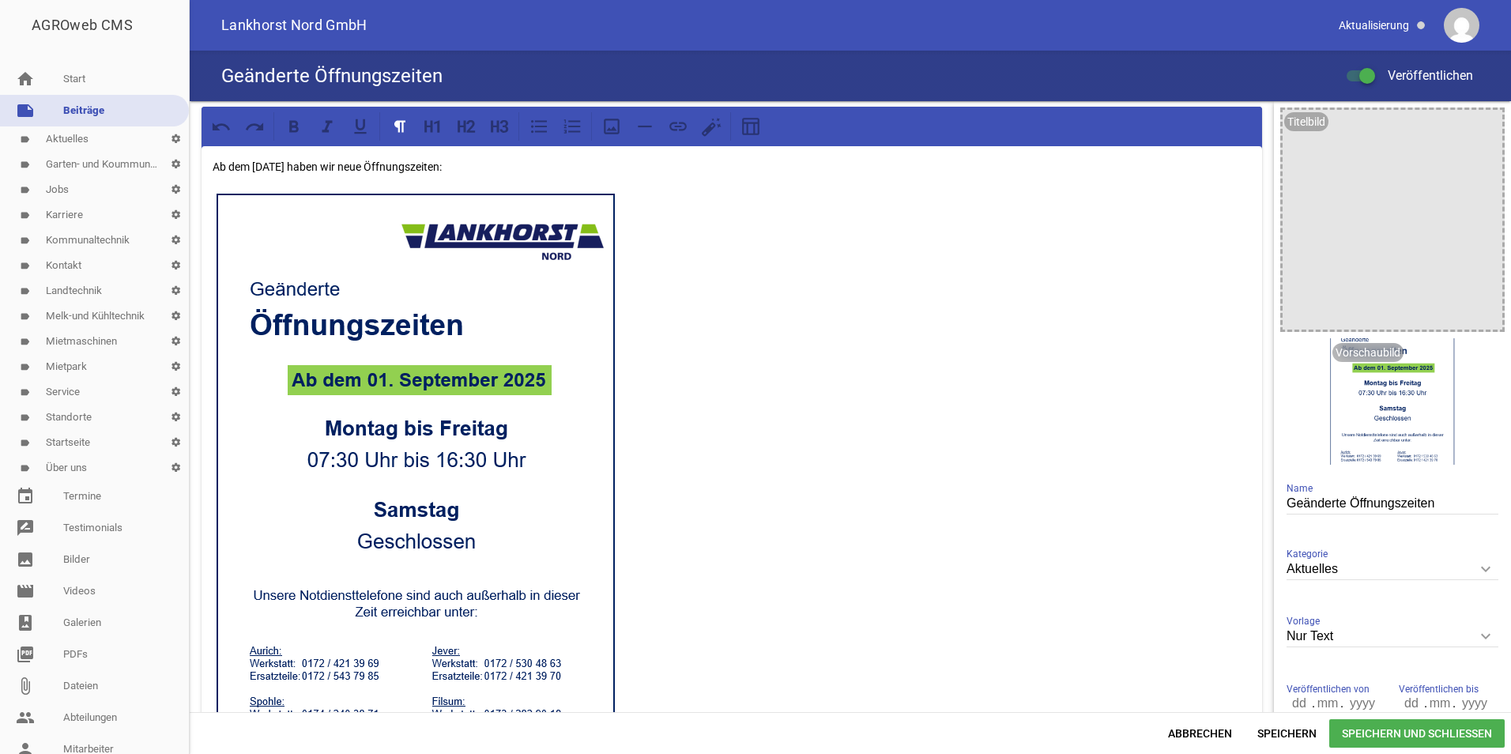
click at [455, 219] on img at bounding box center [416, 488] width 407 height 598
drag, startPoint x: 1380, startPoint y: 355, endPoint x: 1368, endPoint y: 355, distance: 11.9
click at [1379, 355] on icon "delete" at bounding box center [1382, 357] width 25 height 25
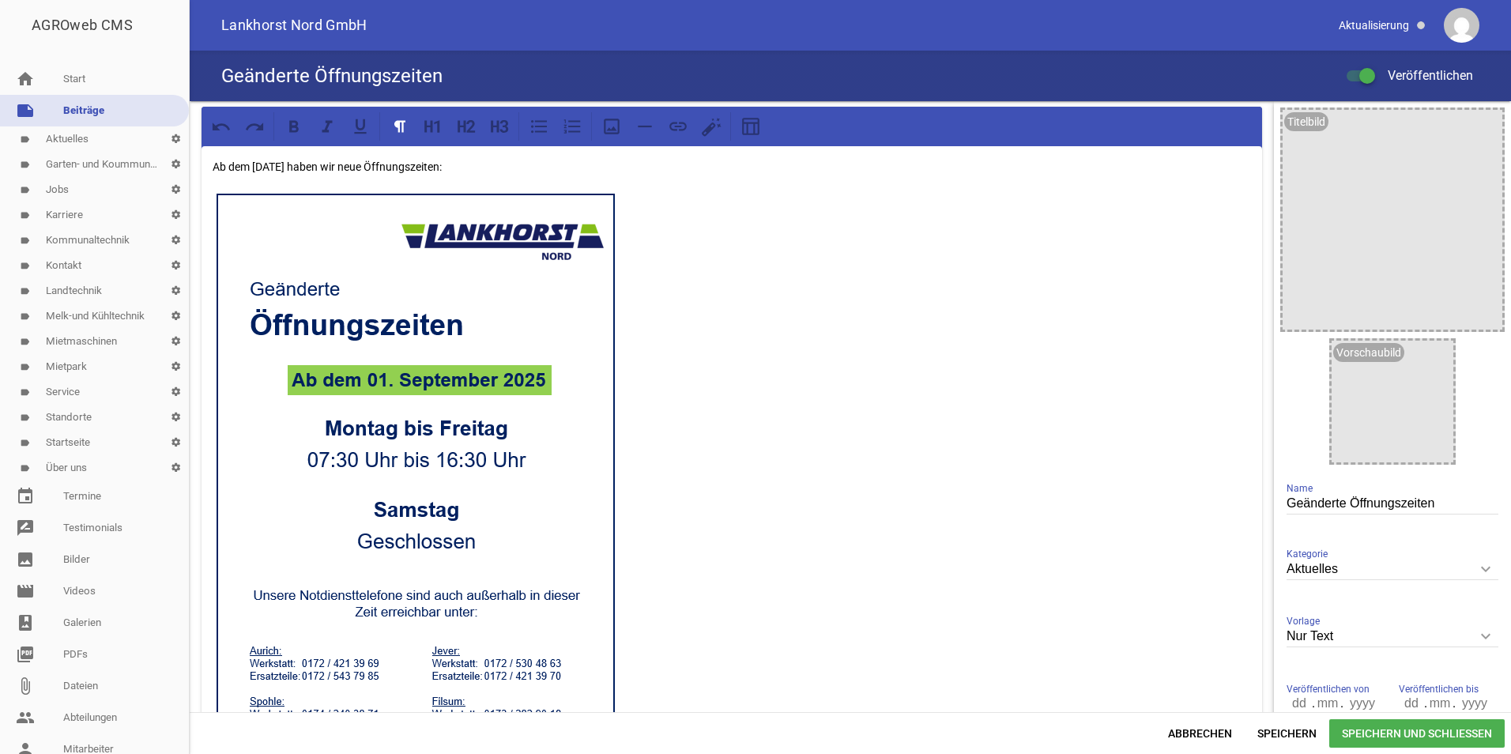
click at [801, 381] on p at bounding box center [732, 488] width 1038 height 598
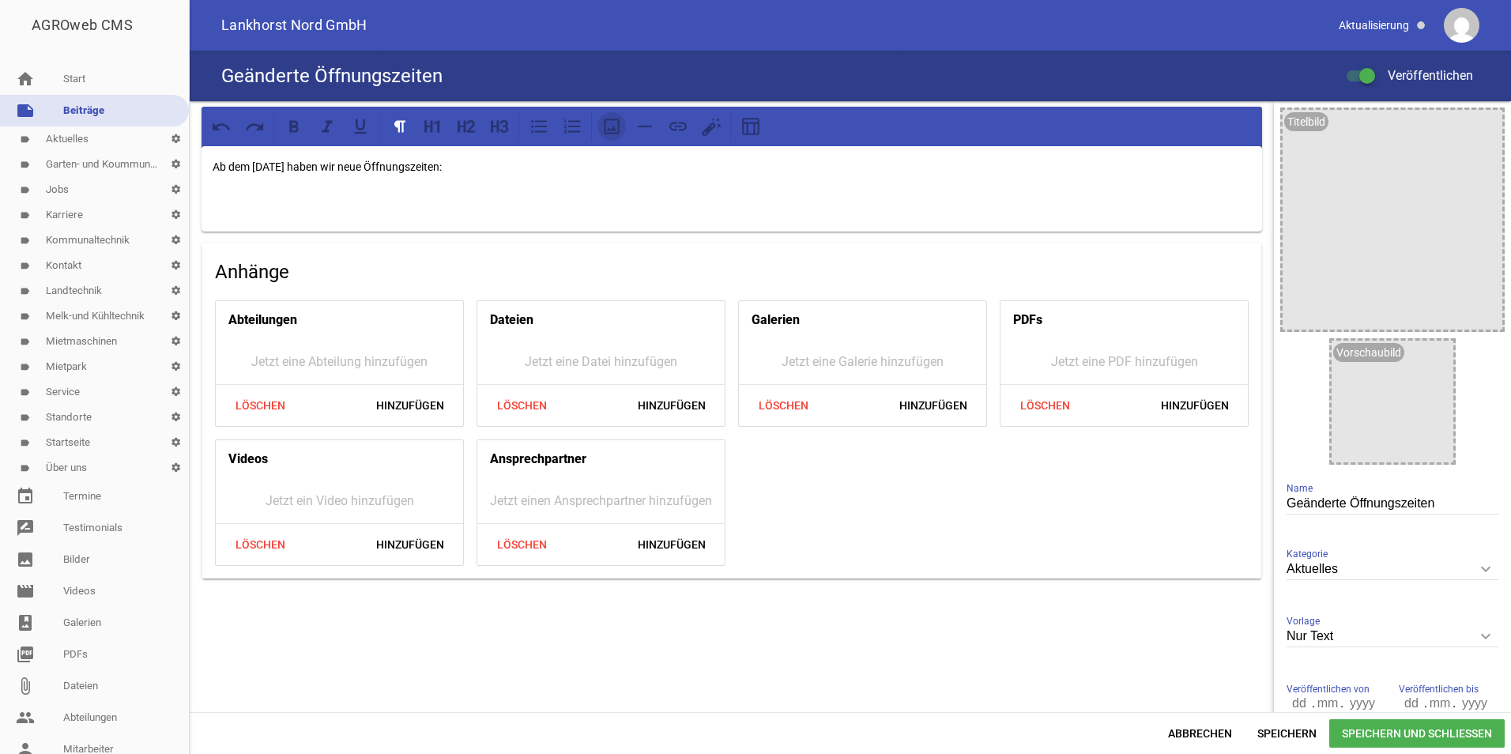
click at [608, 124] on icon at bounding box center [611, 126] width 21 height 21
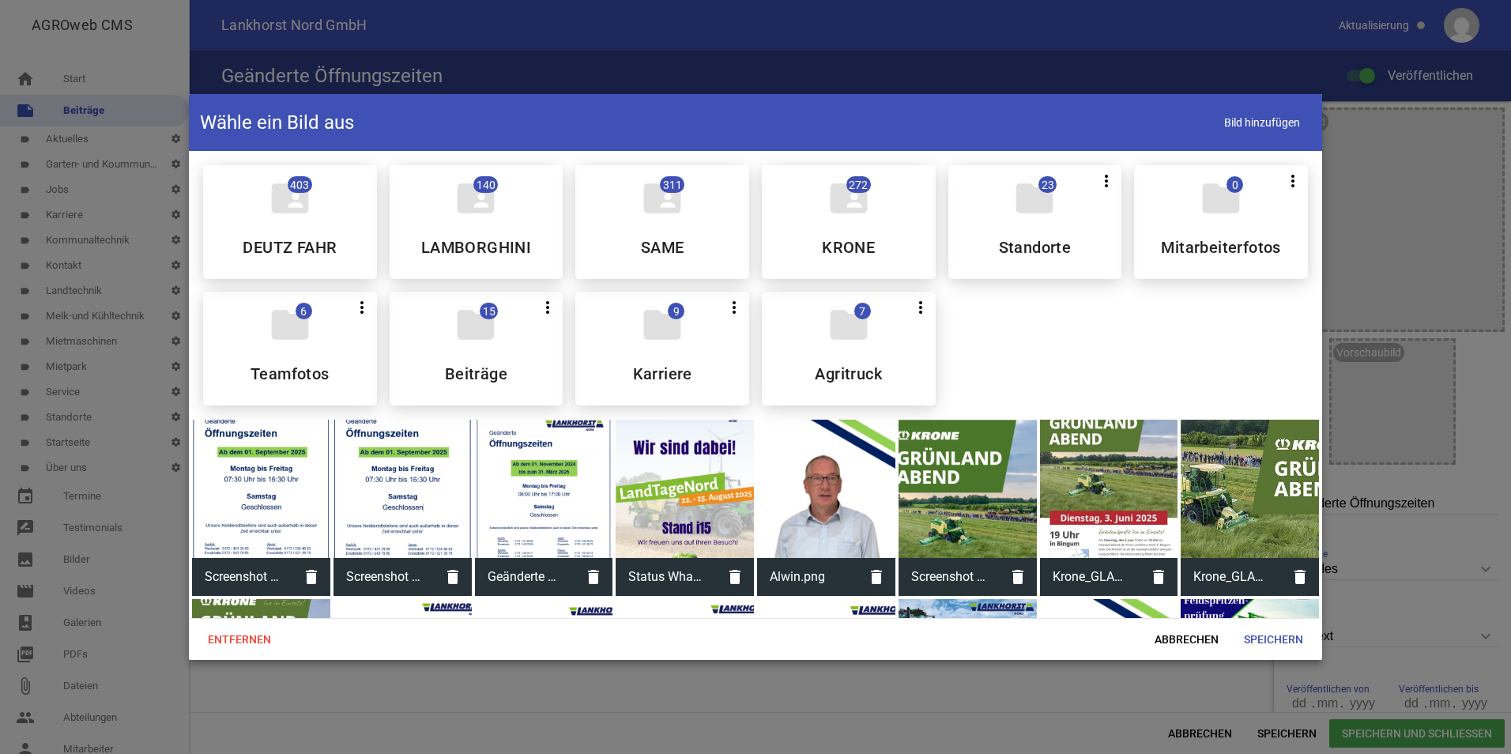
click at [259, 489] on div at bounding box center [261, 489] width 138 height 138
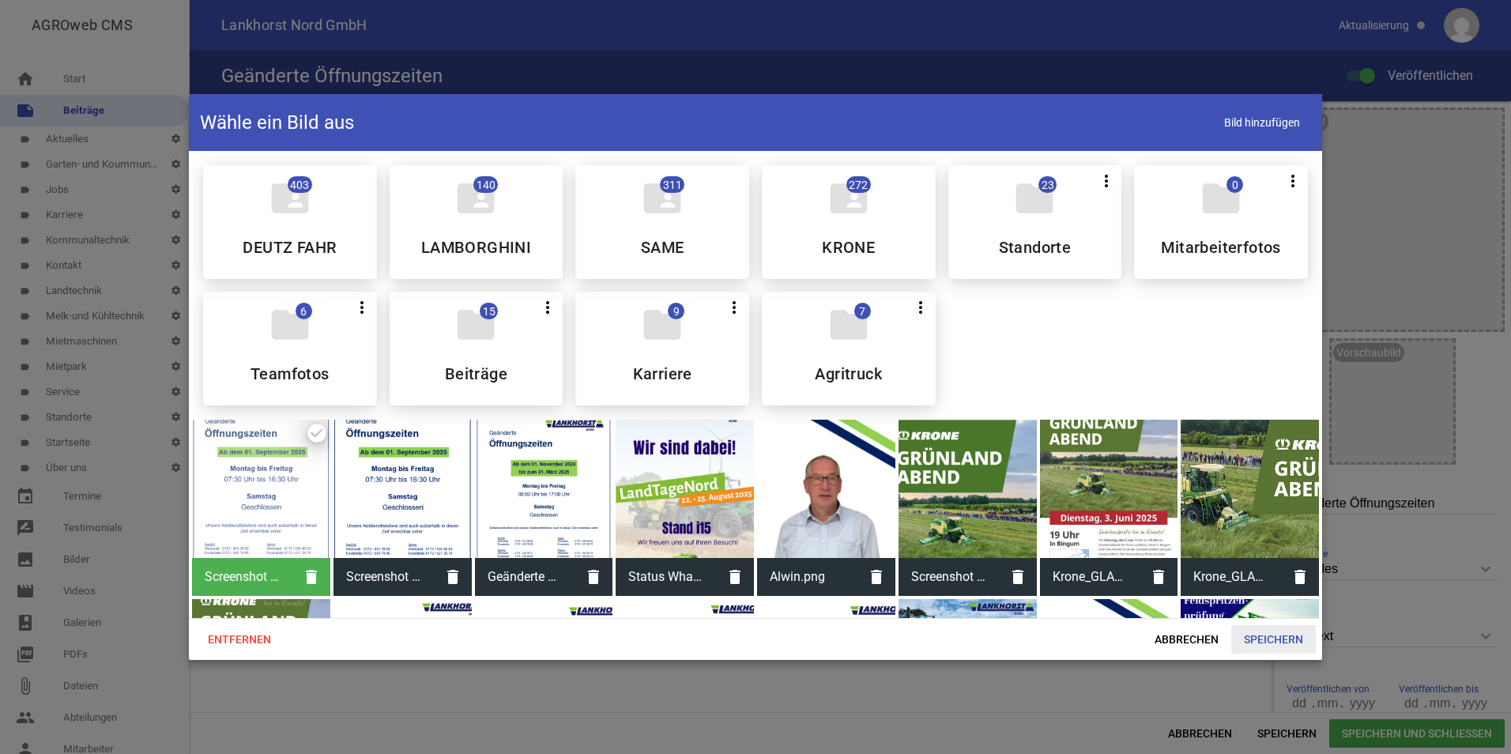
click at [1256, 642] on span "Speichern" at bounding box center [1273, 639] width 85 height 28
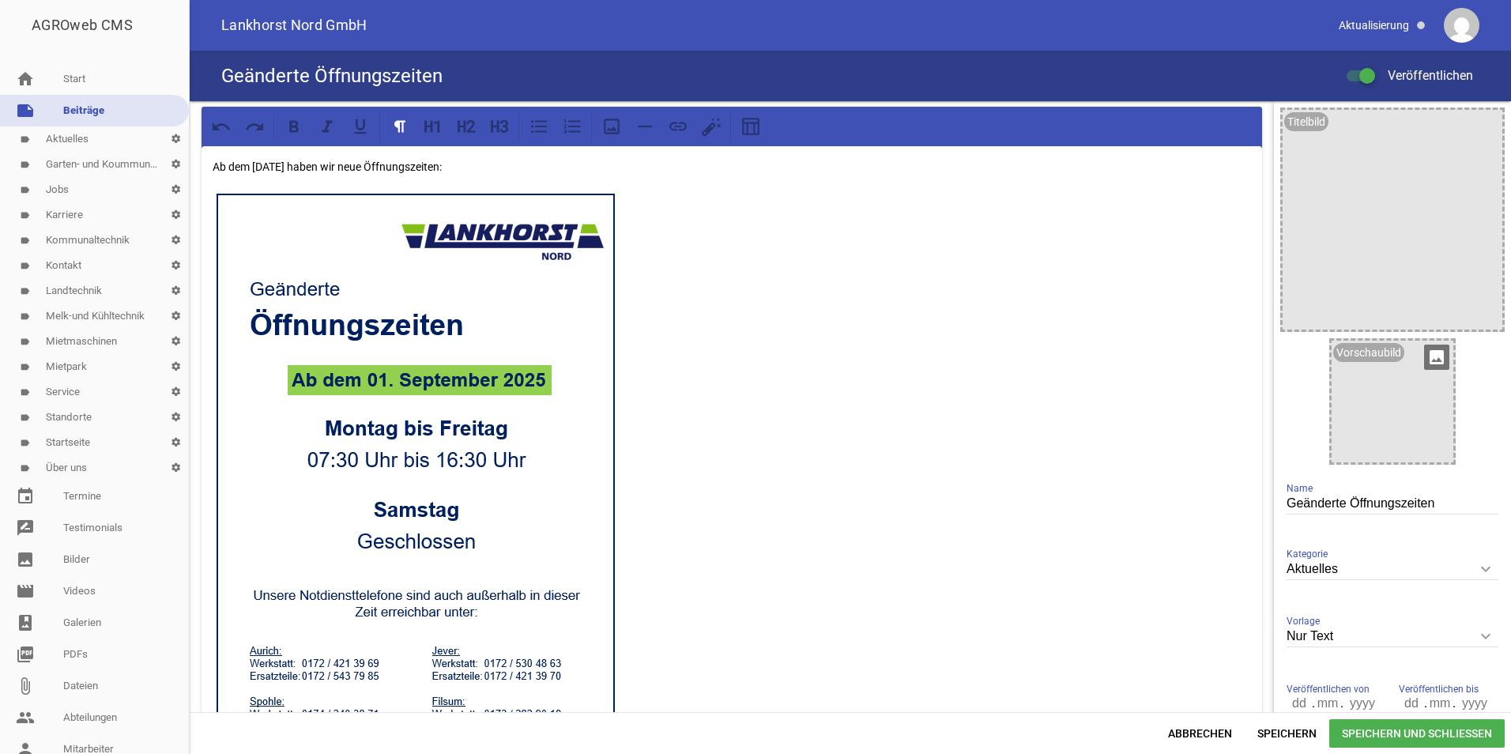
click at [1433, 360] on icon "image" at bounding box center [1436, 357] width 25 height 25
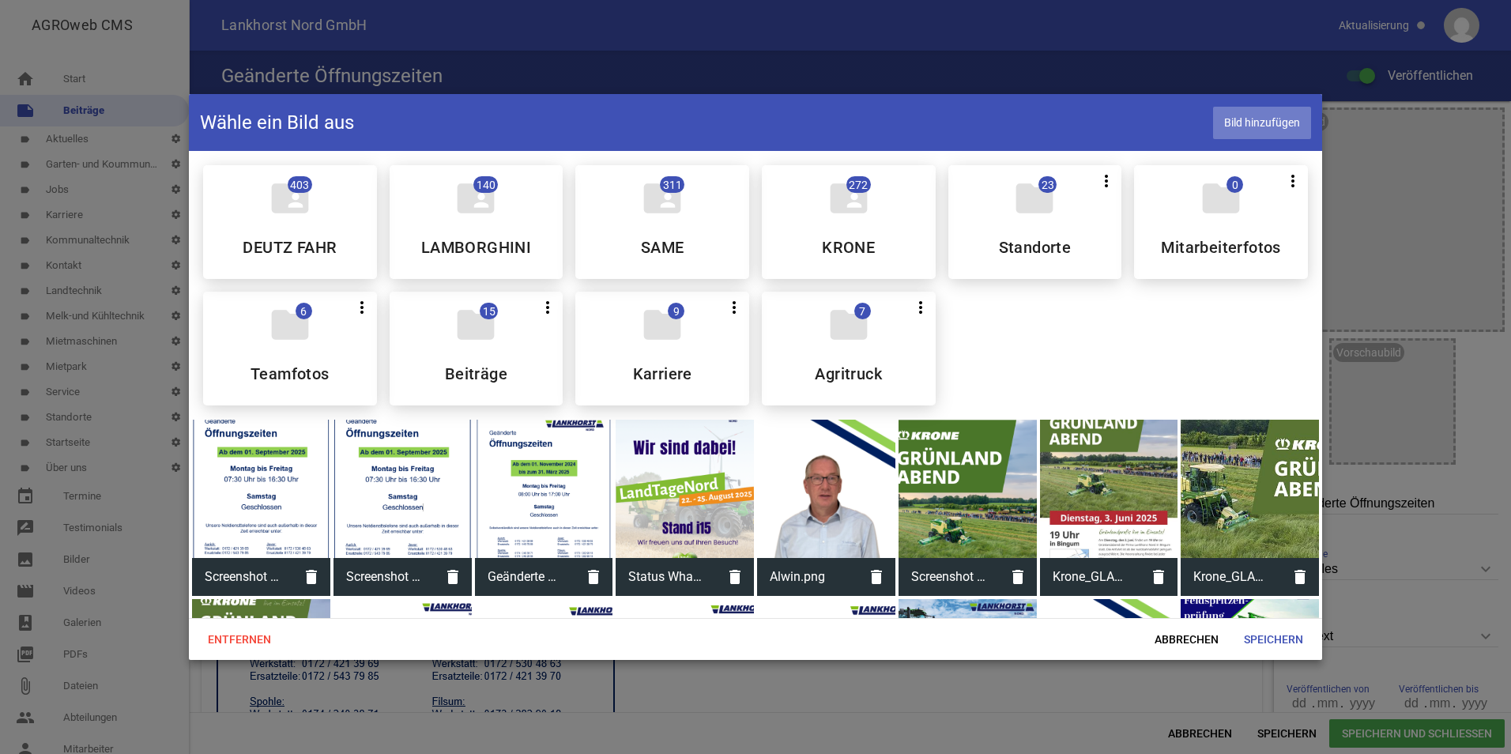
click at [1262, 128] on span "Bild hinzufügen" at bounding box center [1262, 123] width 98 height 32
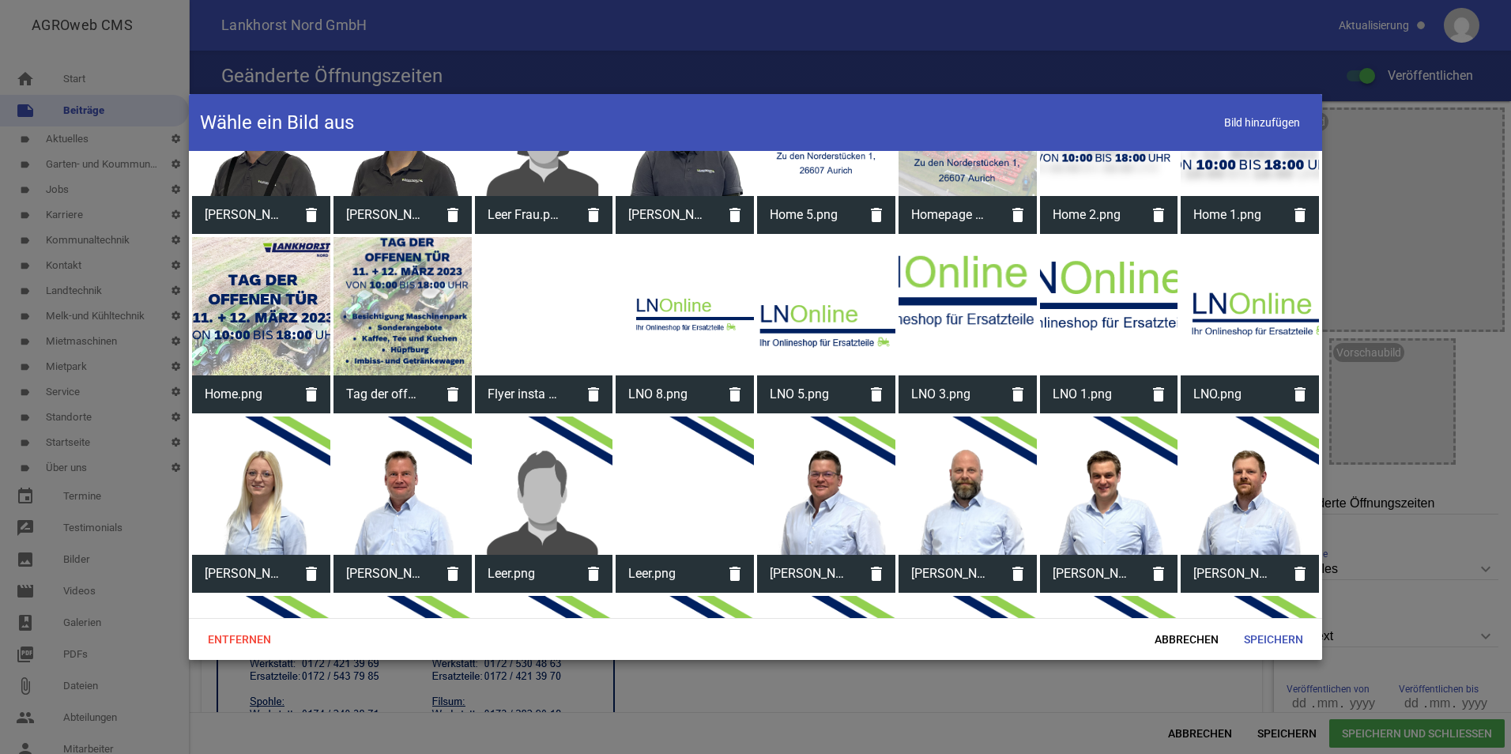
scroll to position [5326, 0]
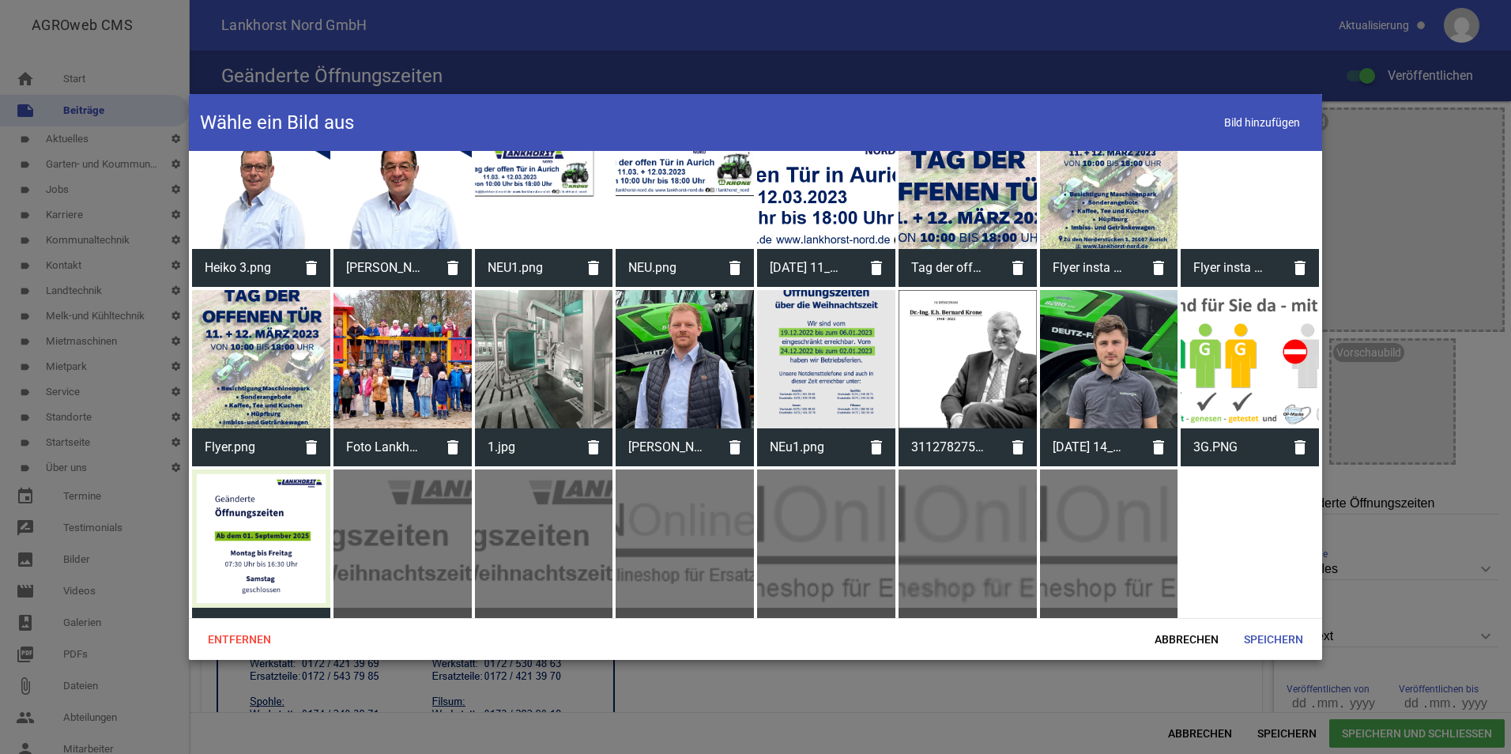
click at [288, 510] on div at bounding box center [261, 538] width 138 height 138
click at [1271, 640] on span "Speichern" at bounding box center [1273, 639] width 85 height 28
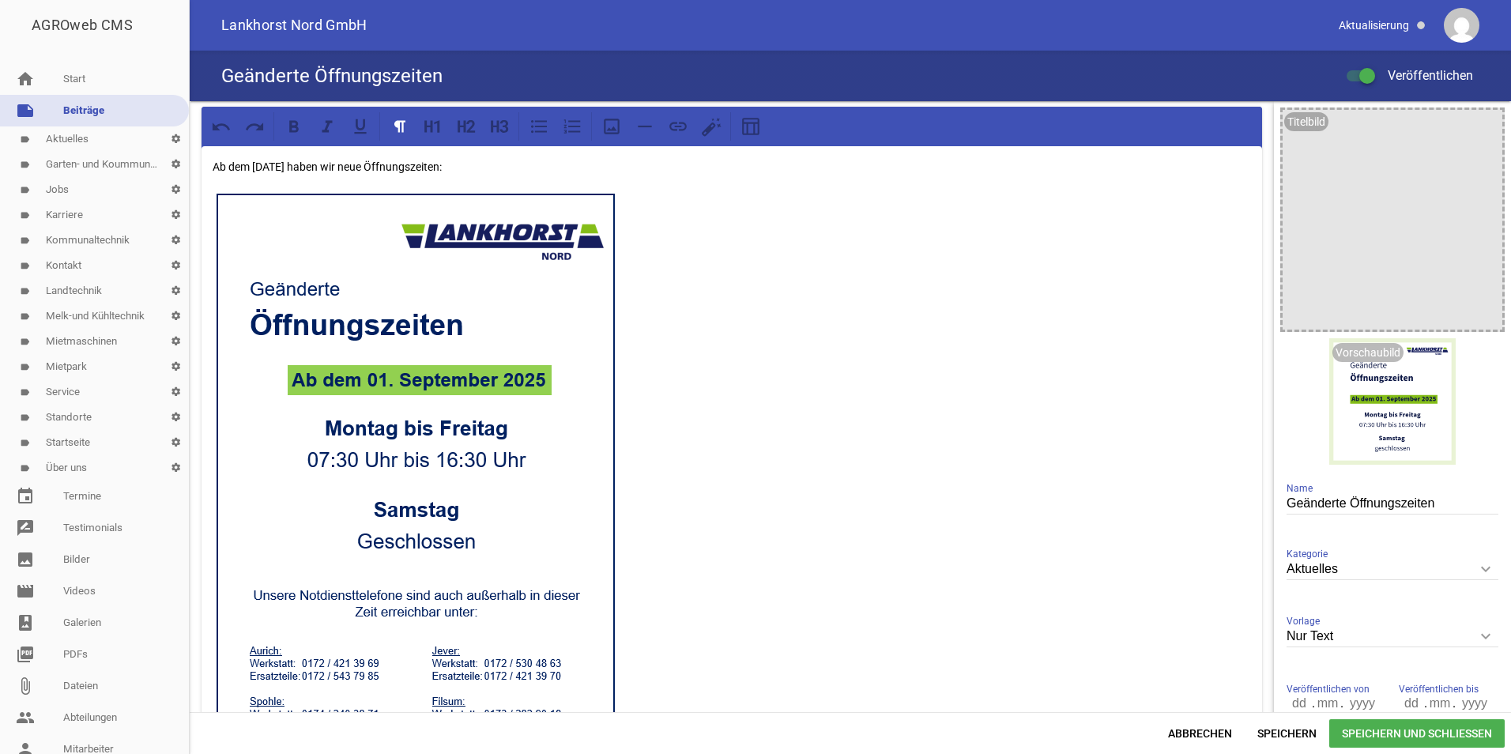
click at [1390, 743] on span "Speichern und Schließen" at bounding box center [1416, 733] width 175 height 28
